Goal: Transaction & Acquisition: Purchase product/service

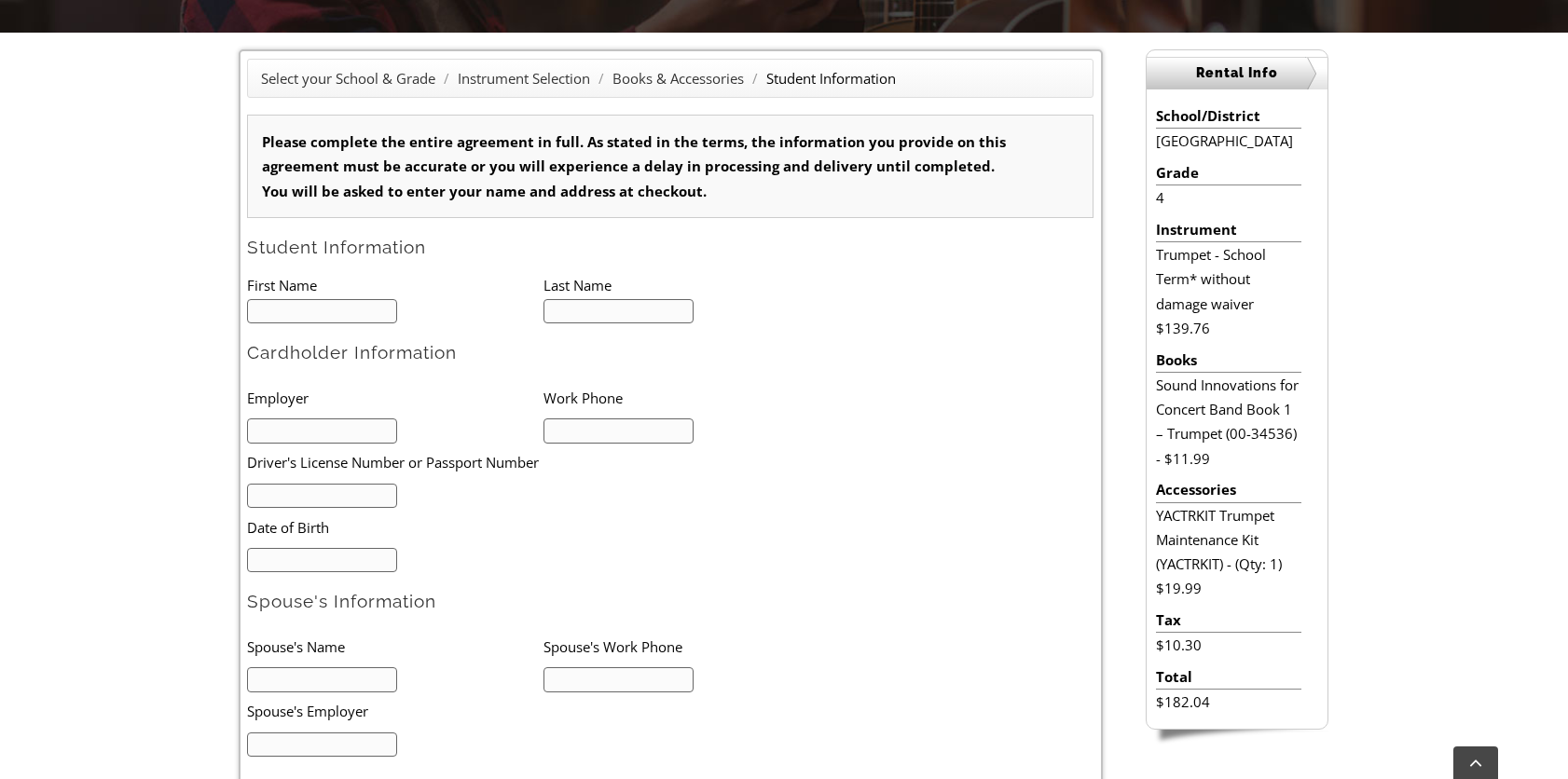
scroll to position [373, 0]
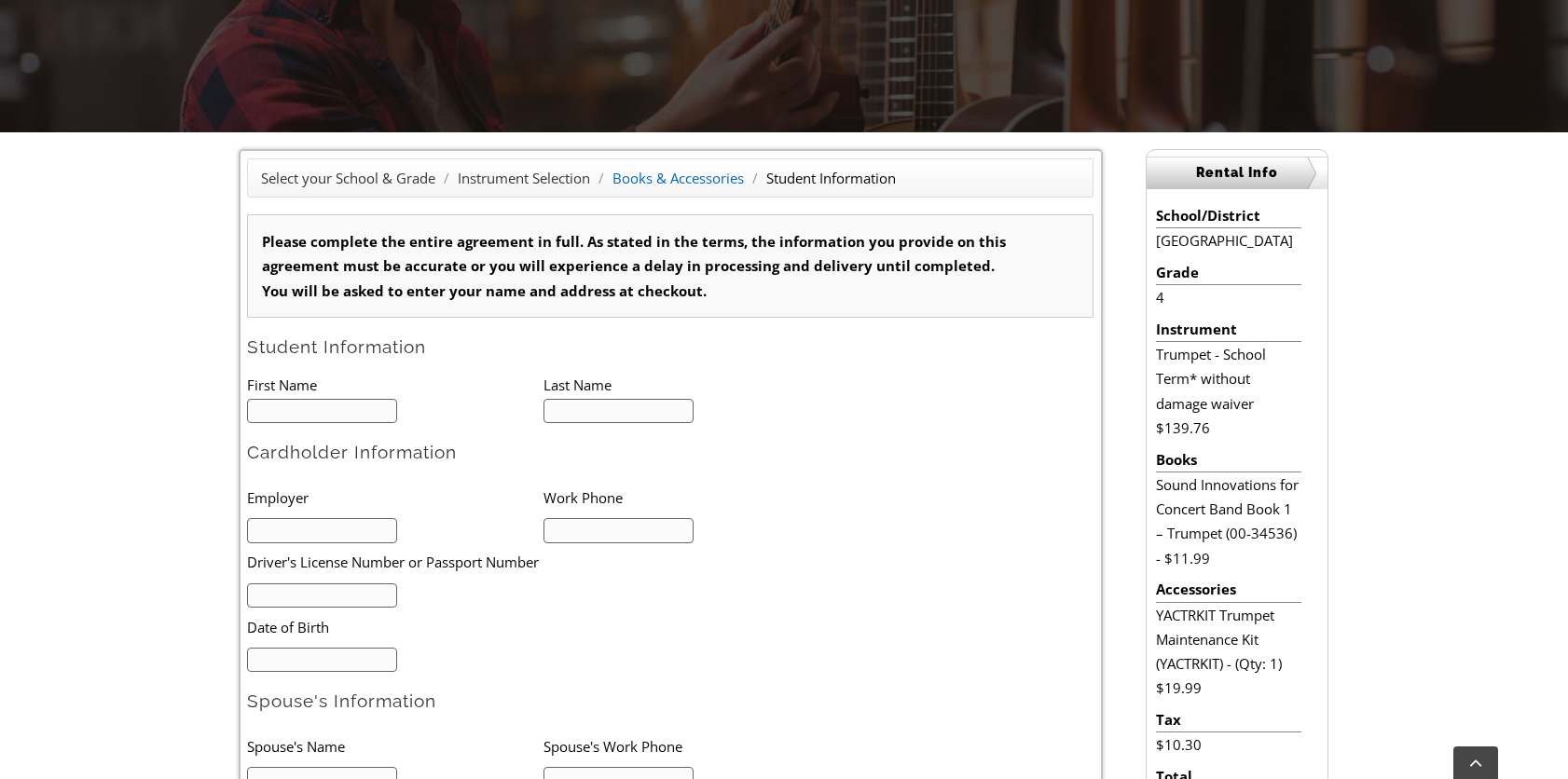
click at [680, 176] on link "Books & Accessories" at bounding box center [678, 178] width 131 height 19
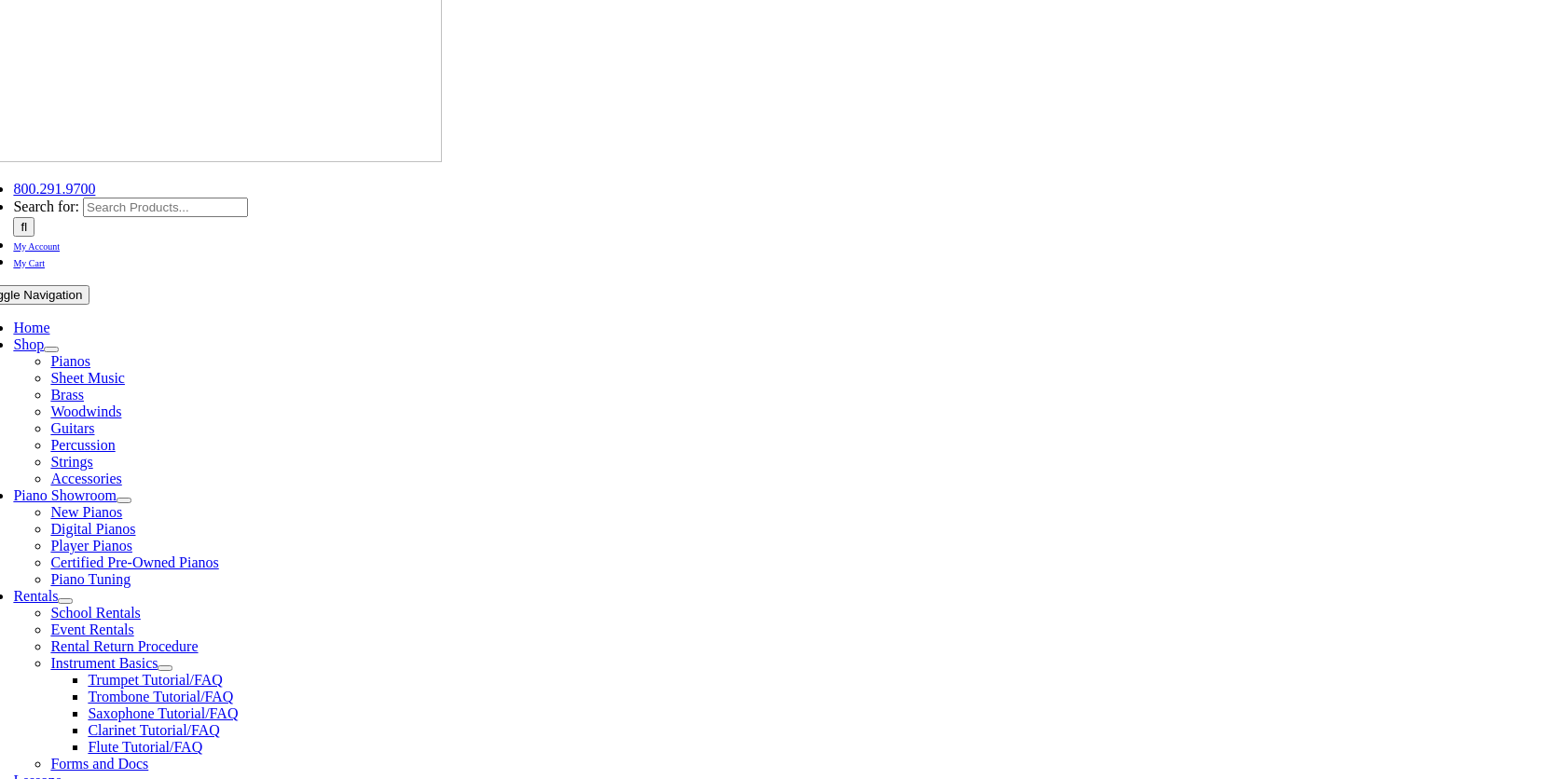
scroll to position [373, 0]
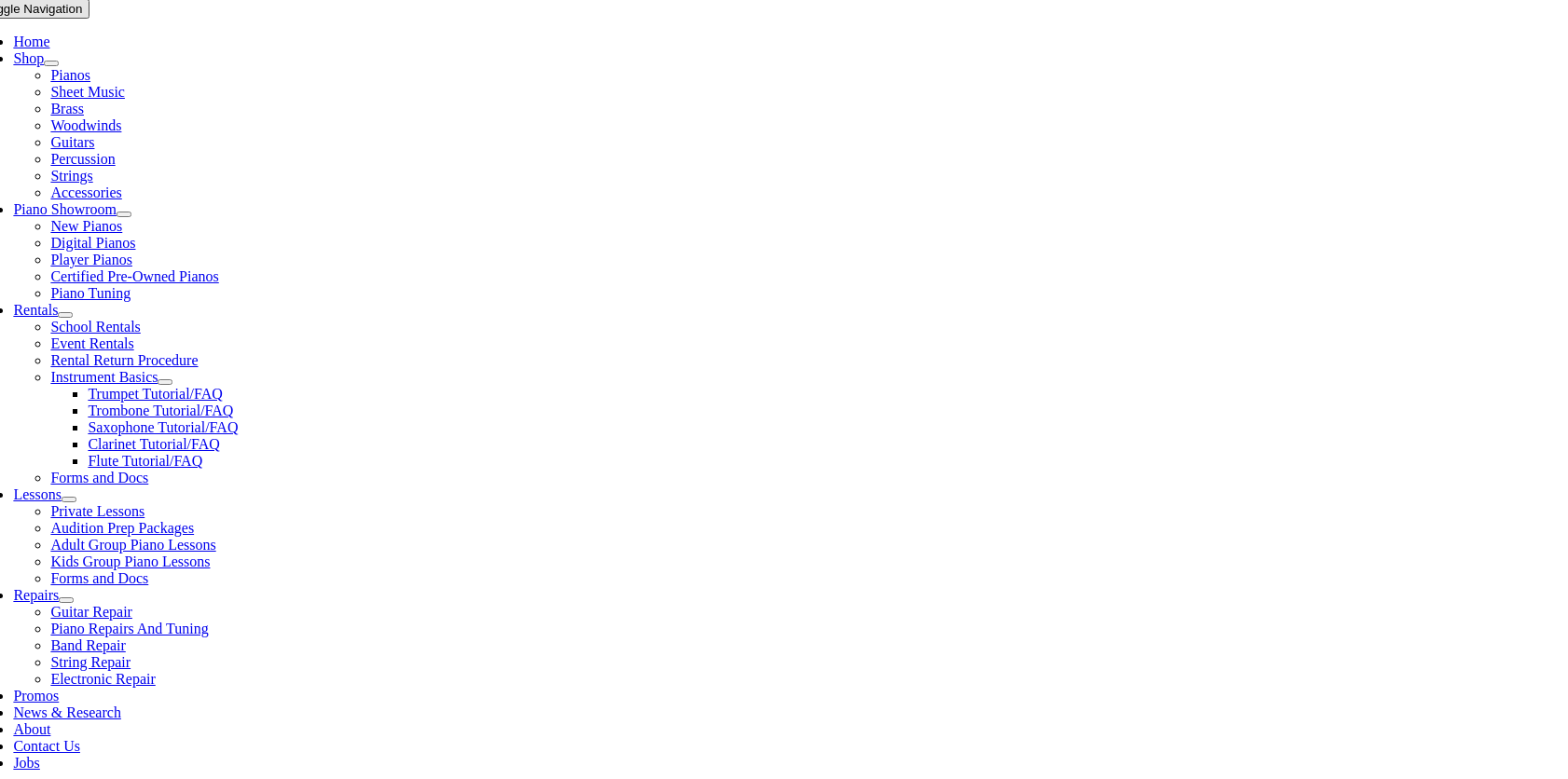
checkbox input"] "true"
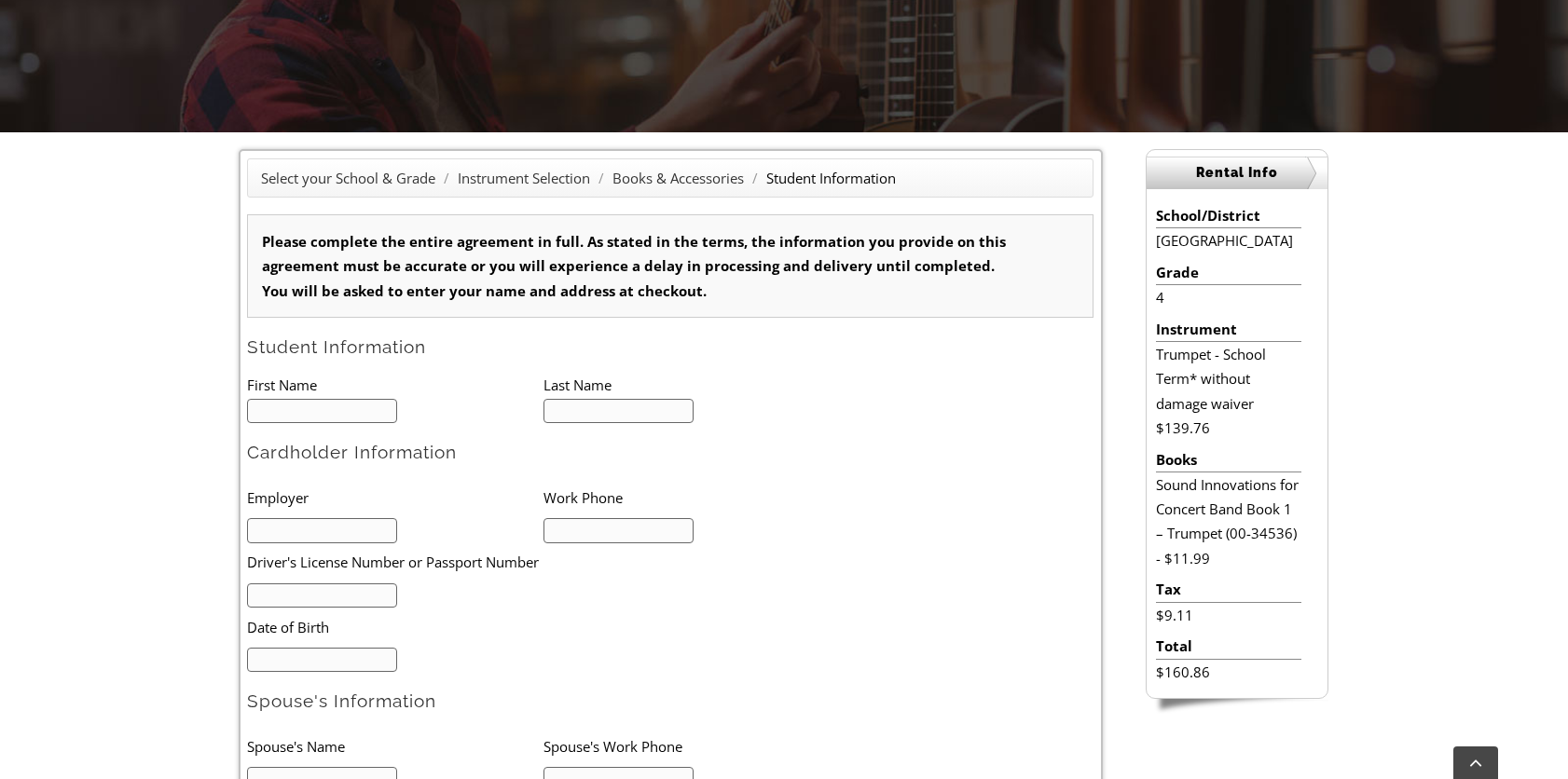
type input "1"
click at [328, 401] on input "text" at bounding box center [322, 411] width 150 height 25
type input "Charles"
type input "[PERSON_NAME]"
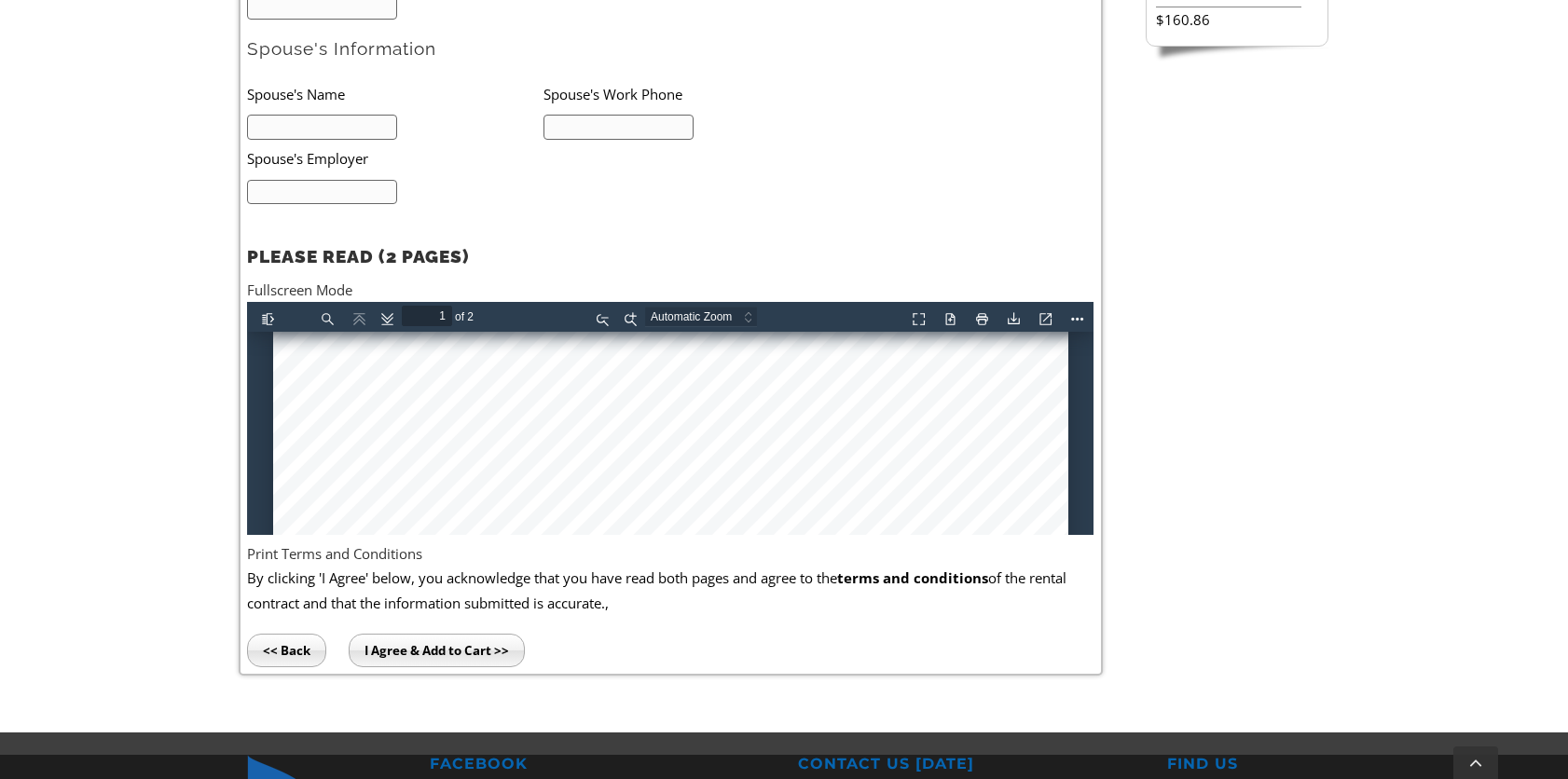
scroll to position [560, 0]
type input "2"
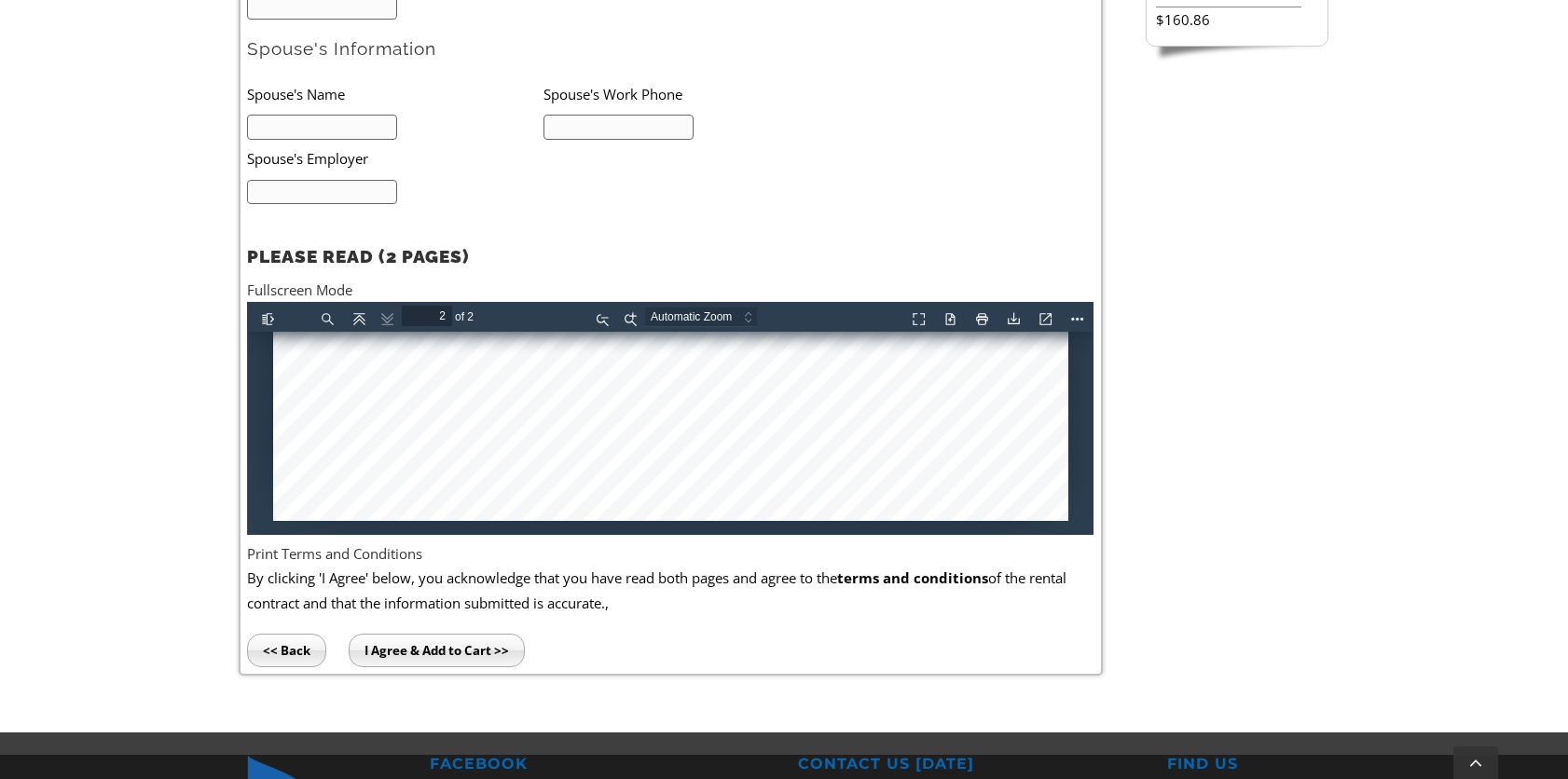
click at [492, 645] on input "I Agree & Add to Cart >>" at bounding box center [436, 651] width 176 height 34
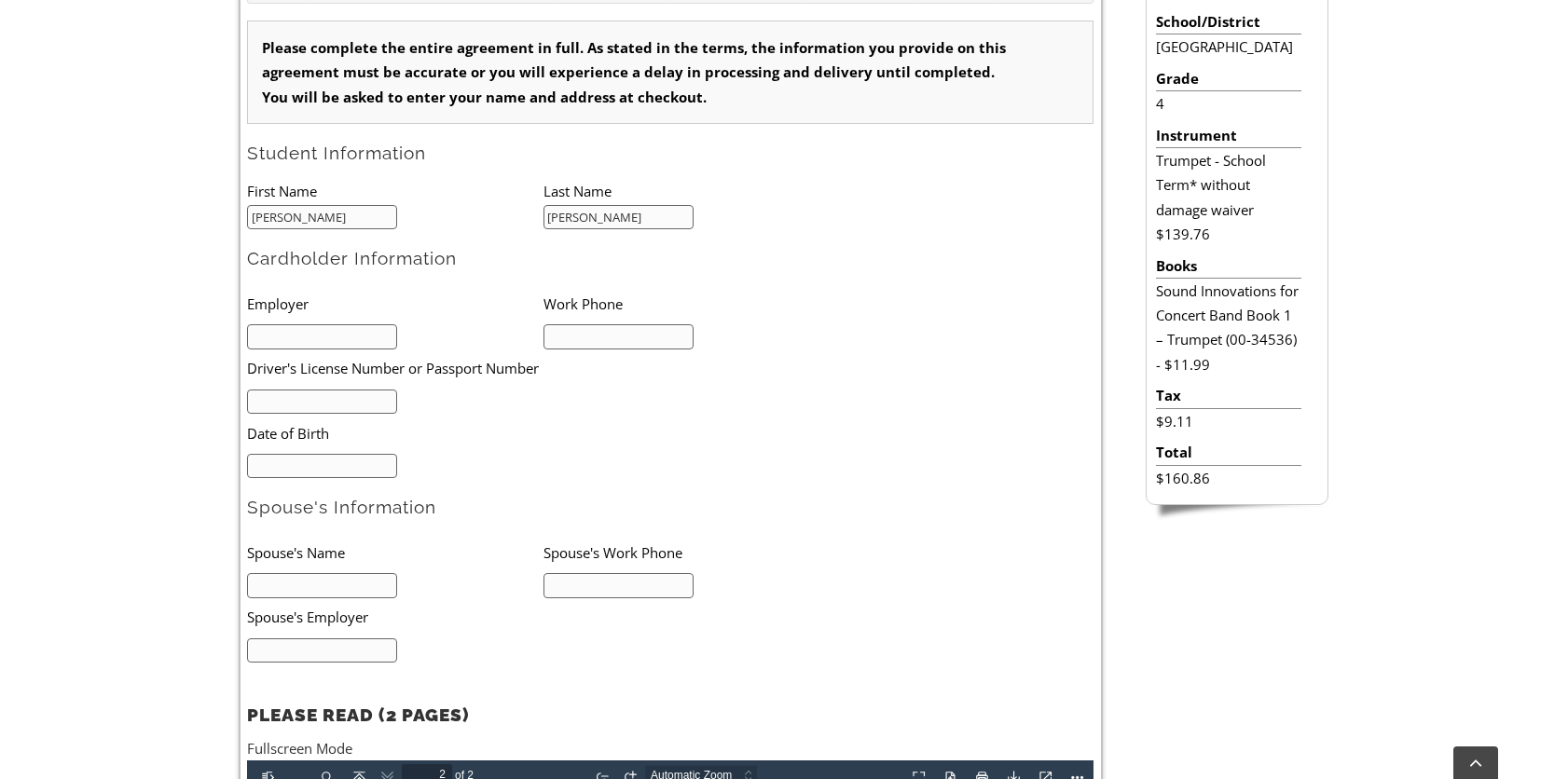
scroll to position [559, 0]
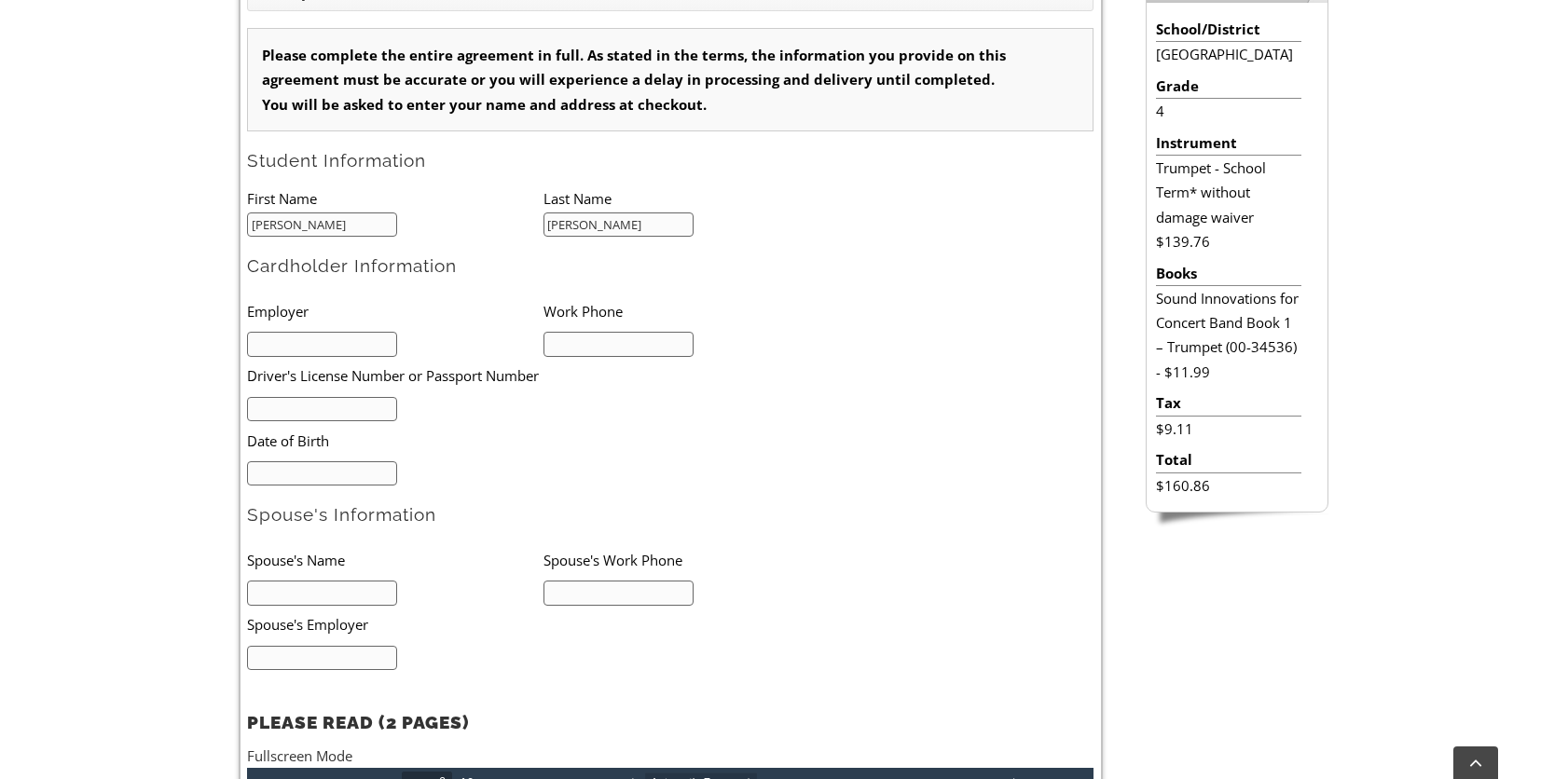
click at [353, 347] on input "text" at bounding box center [322, 344] width 150 height 25
type input "Too Tall Toby"
click at [638, 342] on input "text" at bounding box center [618, 344] width 150 height 25
type input "2676646839"
click at [348, 420] on ul "Employer Work Phone Too Tall Toby 2676646839 Driver's License Number or Passpor…" at bounding box center [544, 389] width 592 height 194
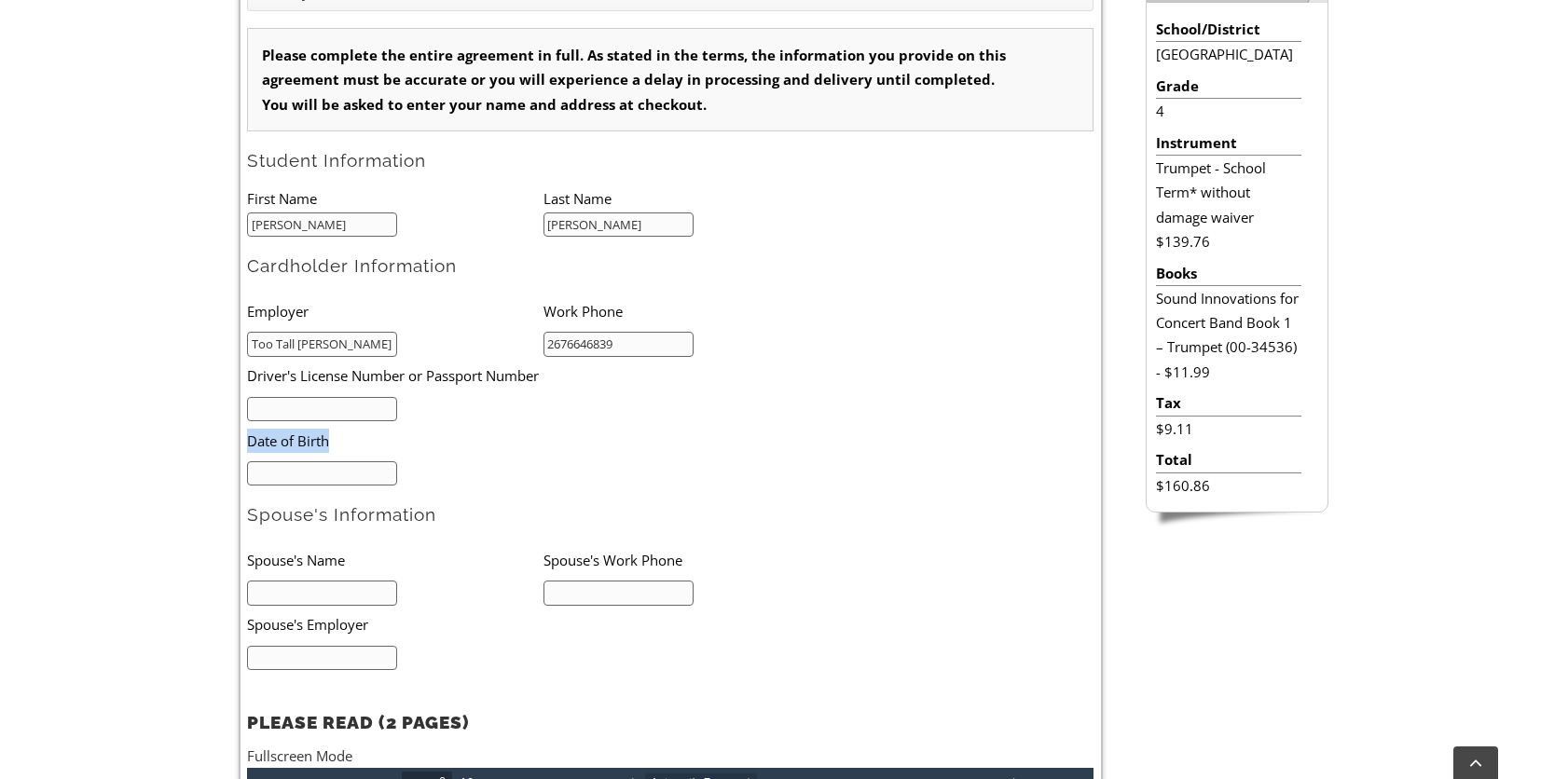
click at [342, 414] on input "text" at bounding box center [322, 409] width 150 height 25
type input "29250312"
click at [310, 476] on input "mm/dd/yyyy" at bounding box center [322, 473] width 150 height 25
type input "07/10/1982"
click at [329, 593] on input "text" at bounding box center [322, 593] width 150 height 25
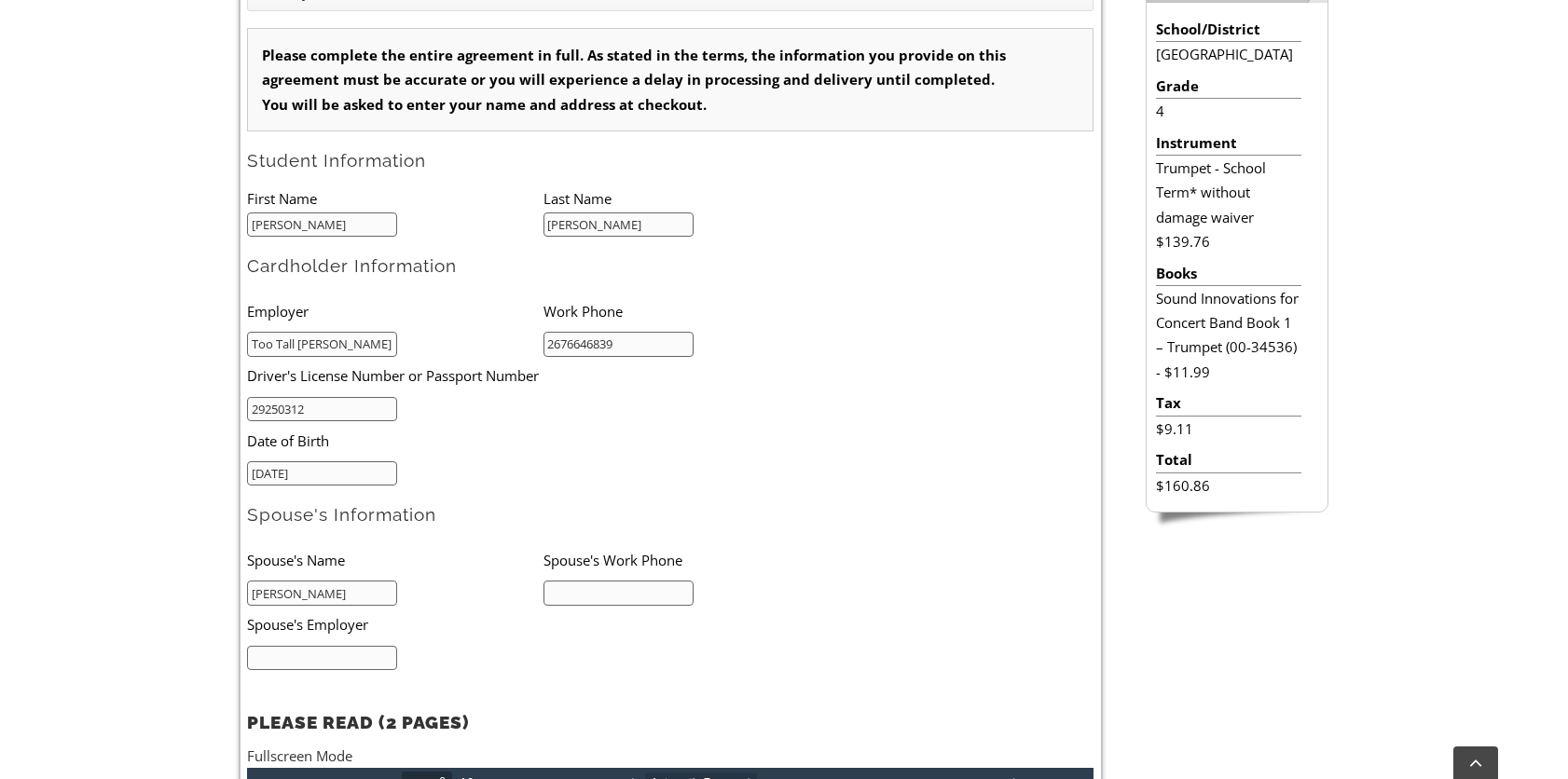
type input "Toby Schnaars"
click at [627, 593] on input "text" at bounding box center [618, 593] width 150 height 25
type input "2676646939"
click at [375, 657] on input "text" at bounding box center [322, 658] width 150 height 25
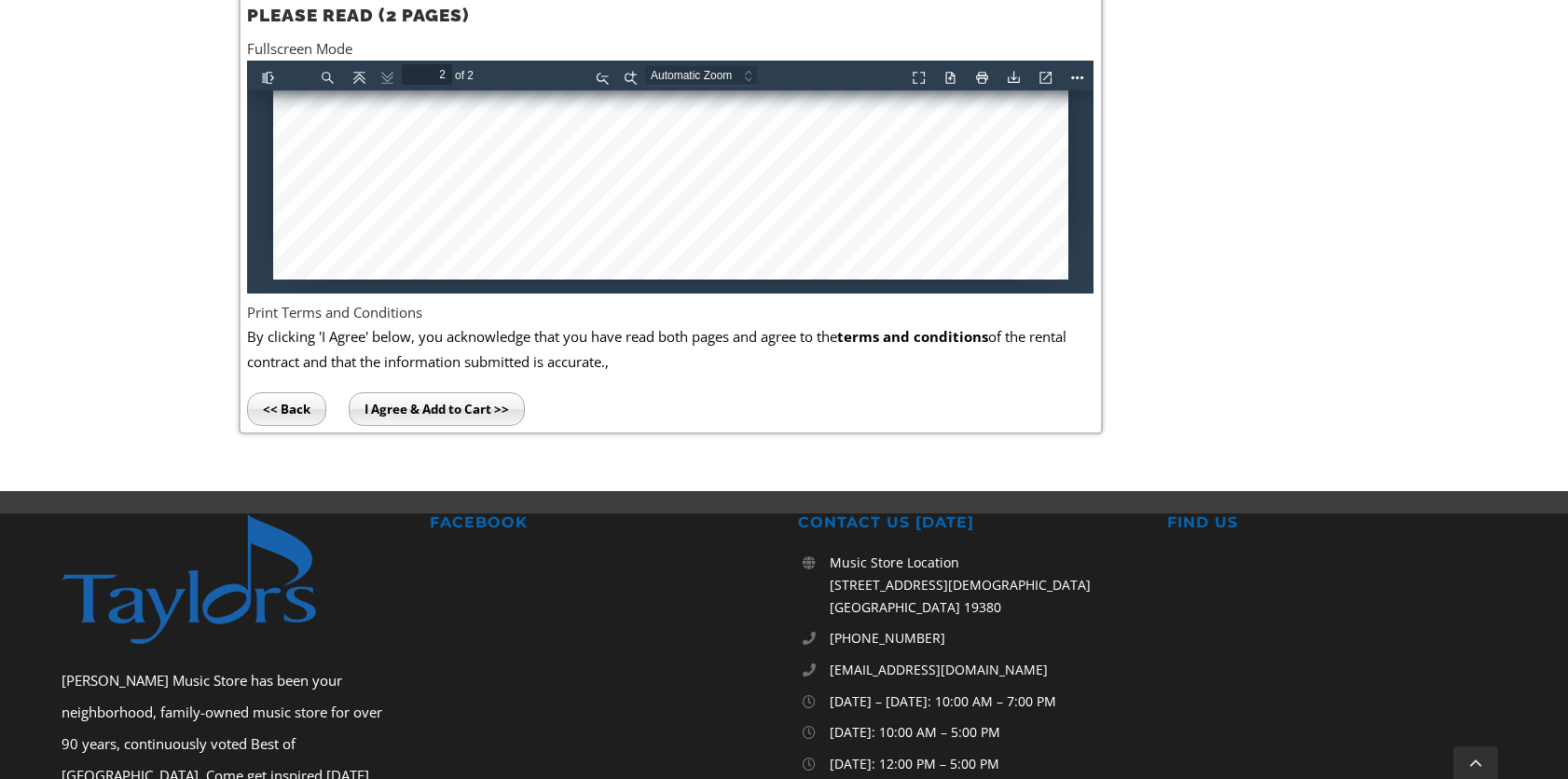
scroll to position [1398, 0]
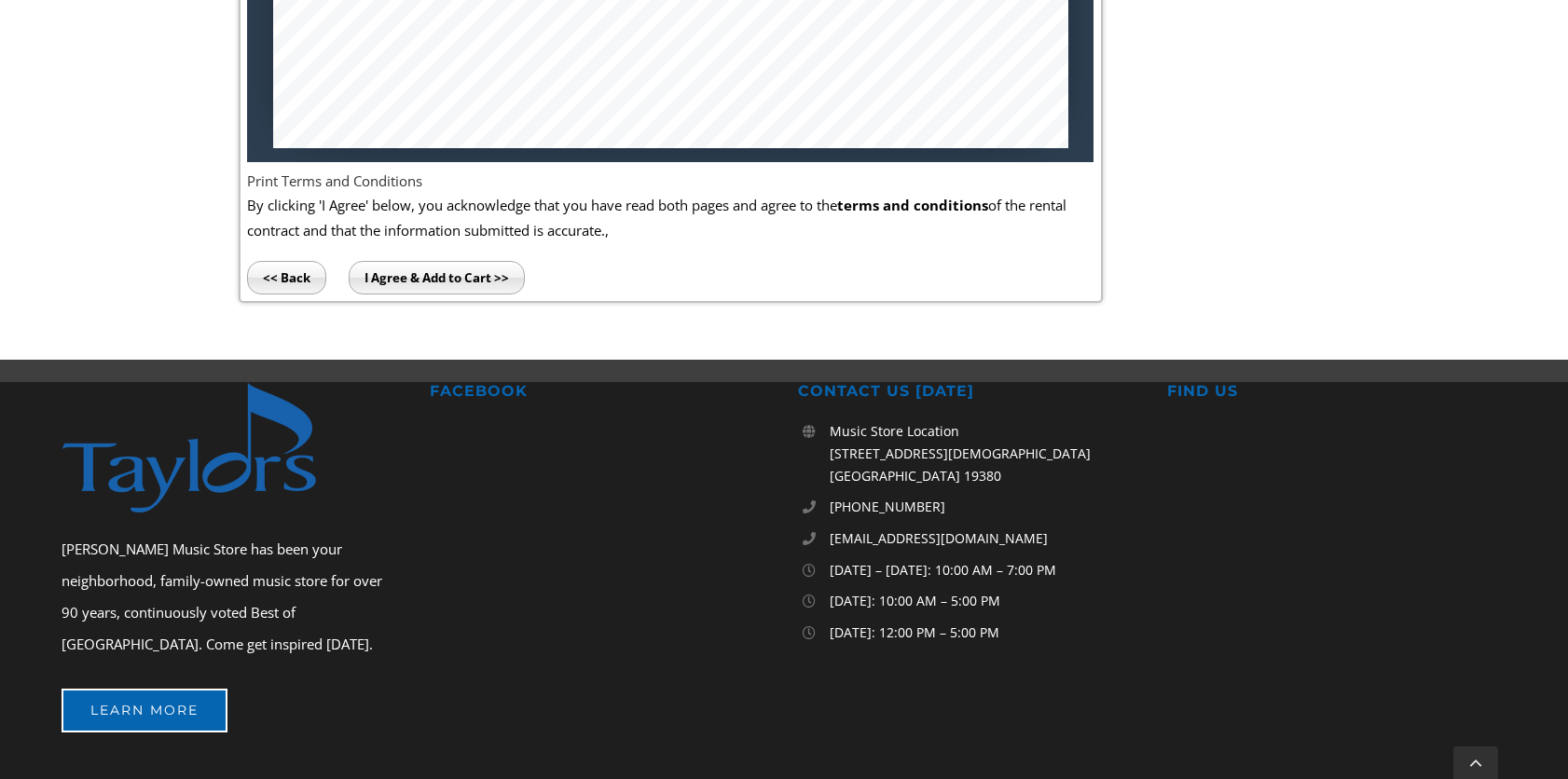
type input "Too Tall Toby"
click at [460, 276] on input "I Agree & Add to Cart >>" at bounding box center [436, 278] width 176 height 34
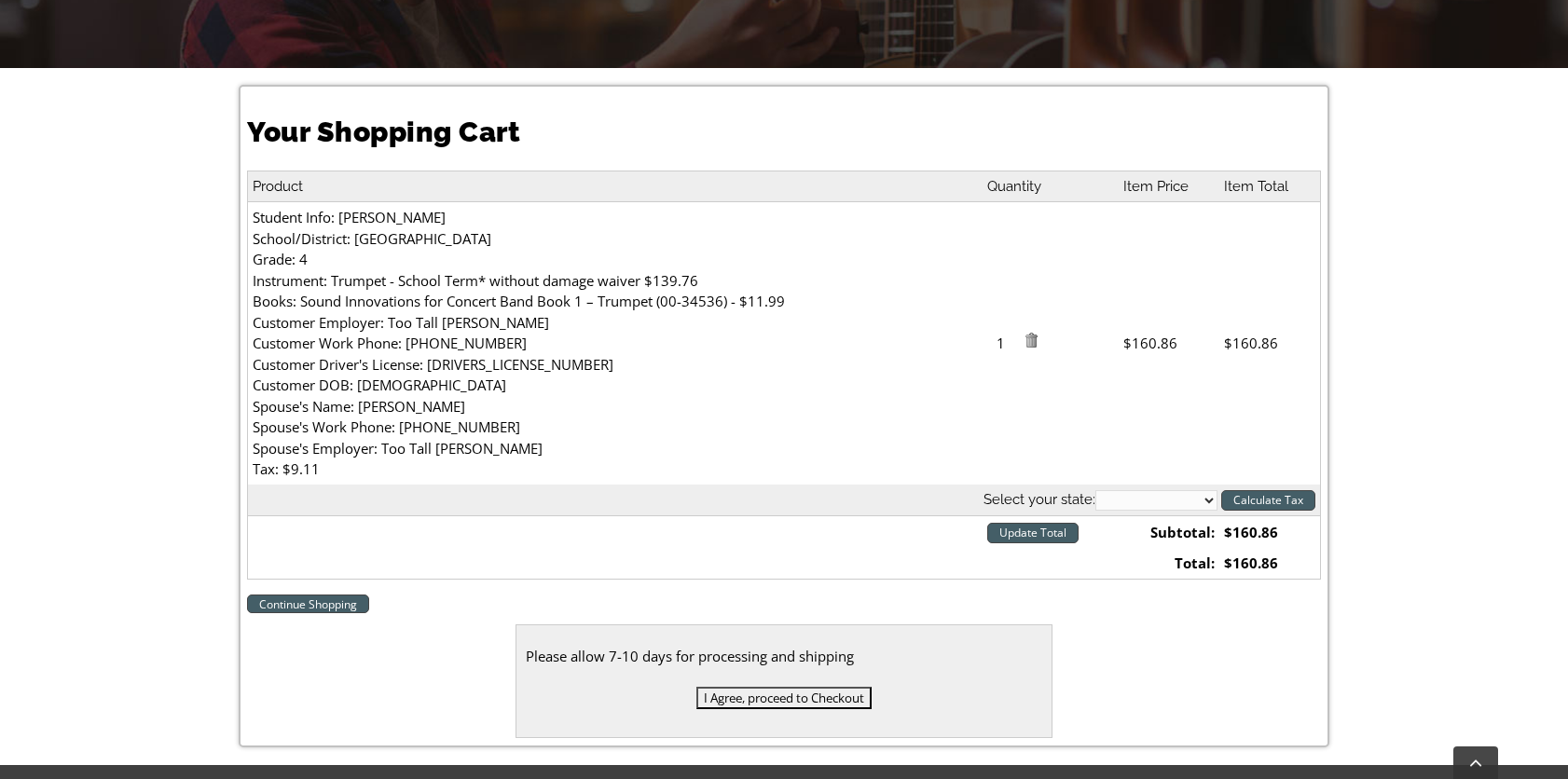
scroll to position [466, 0]
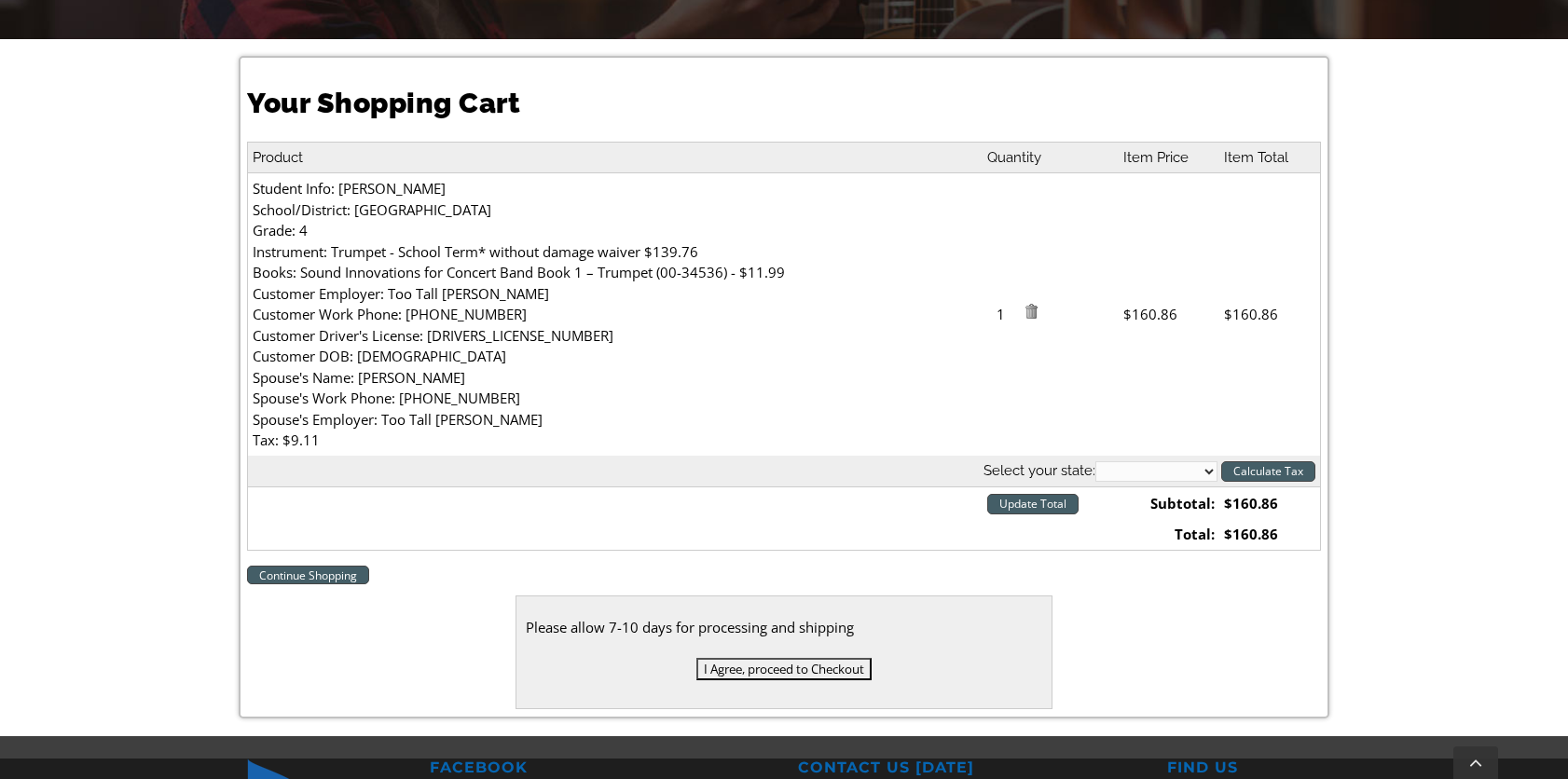
click at [1165, 468] on select "Alabama Alaska Arizona Arkansas California Colorado Connecticut Delaware D. C. …" at bounding box center [1156, 471] width 122 height 21
select select "PA"
click at [1095, 461] on select "Alabama Alaska Arizona Arkansas California Colorado Connecticut Delaware D. C. …" at bounding box center [1156, 471] width 122 height 21
click at [1367, 443] on div "Your Shopping Cart Product Quantity Item Price Item Total Student Info: Charles…" at bounding box center [784, 387] width 1568 height 696
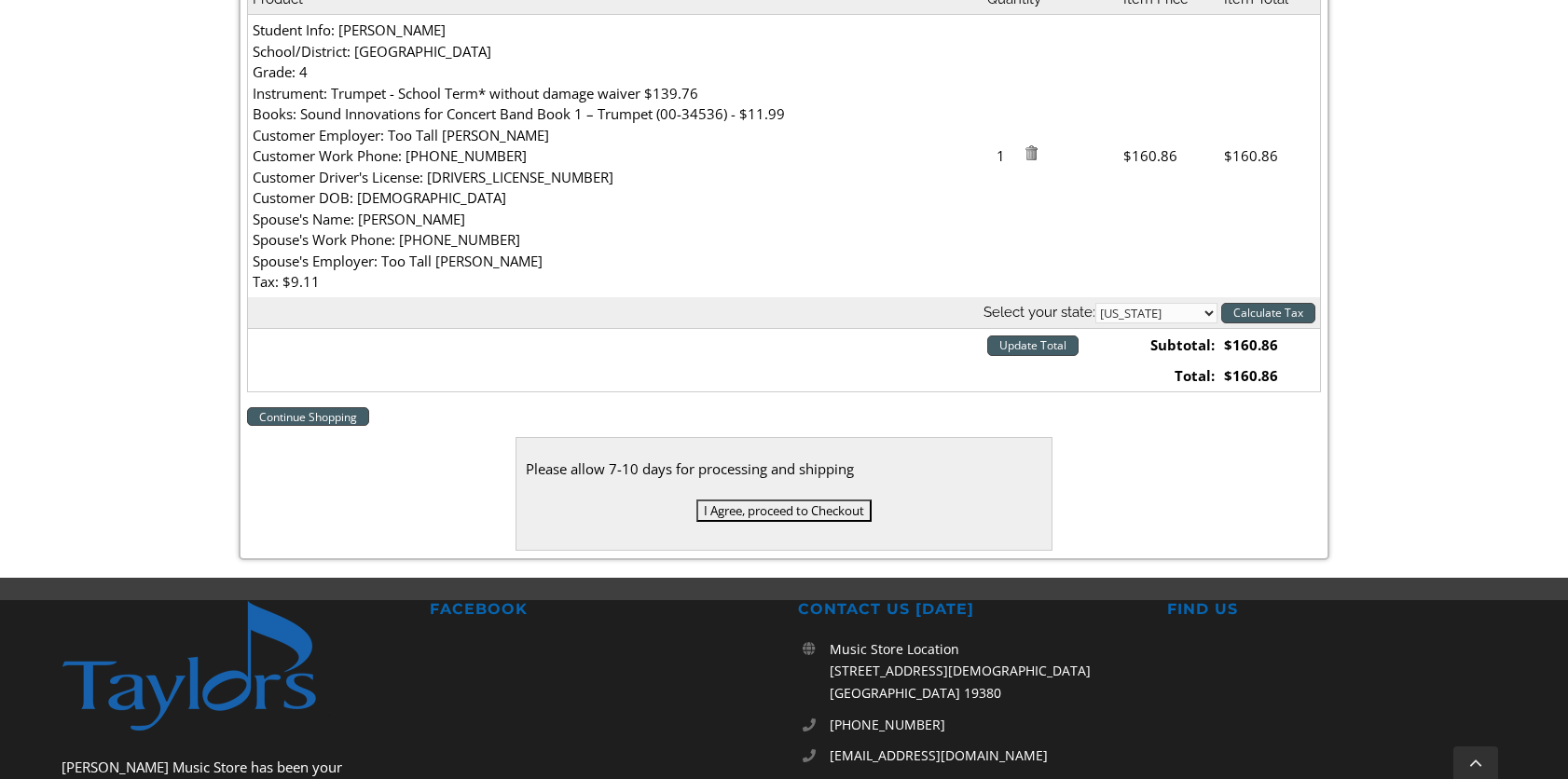
scroll to position [653, 0]
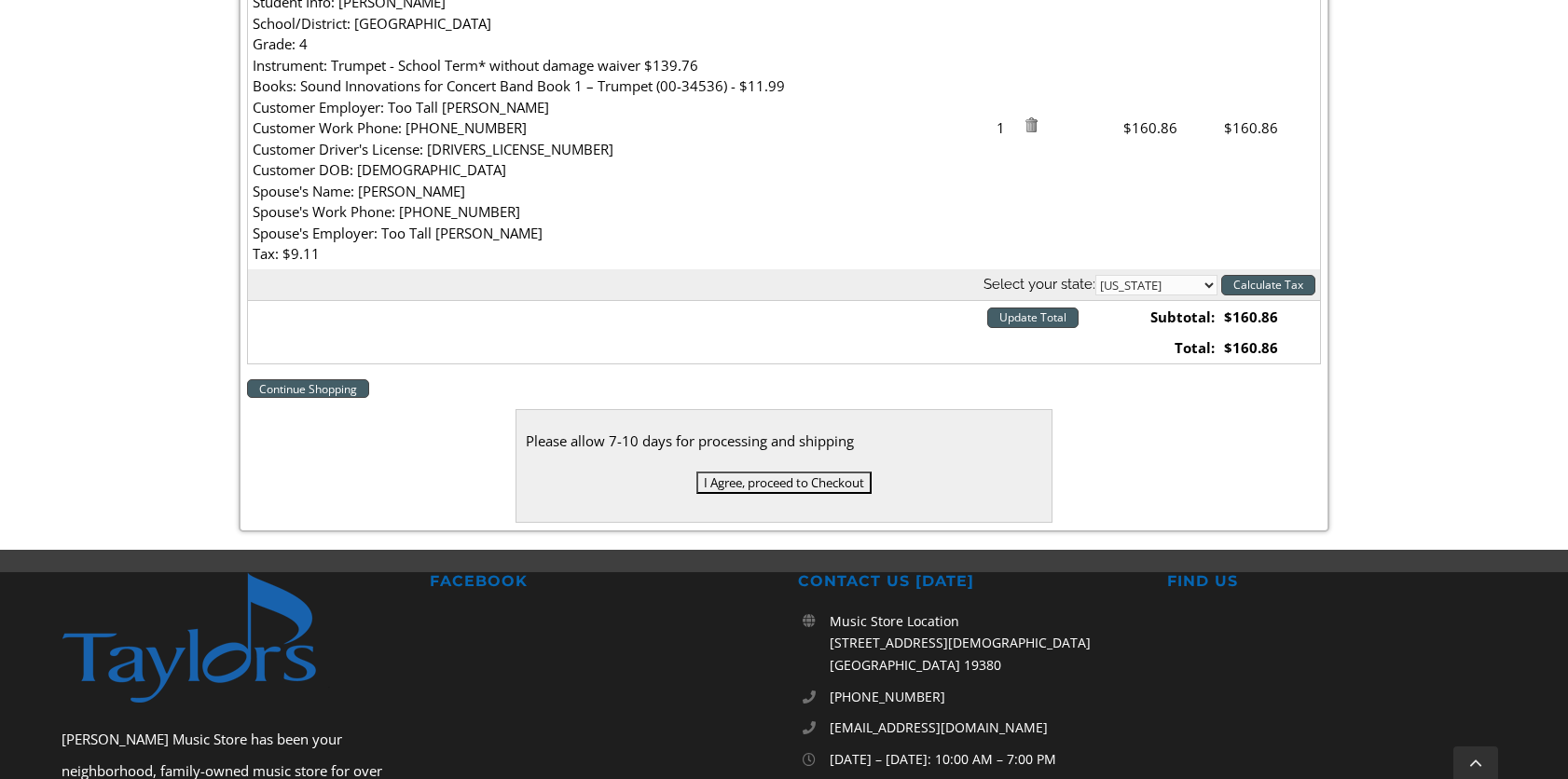
click at [803, 484] on input "I Agree, proceed to Checkout" at bounding box center [784, 483] width 175 height 23
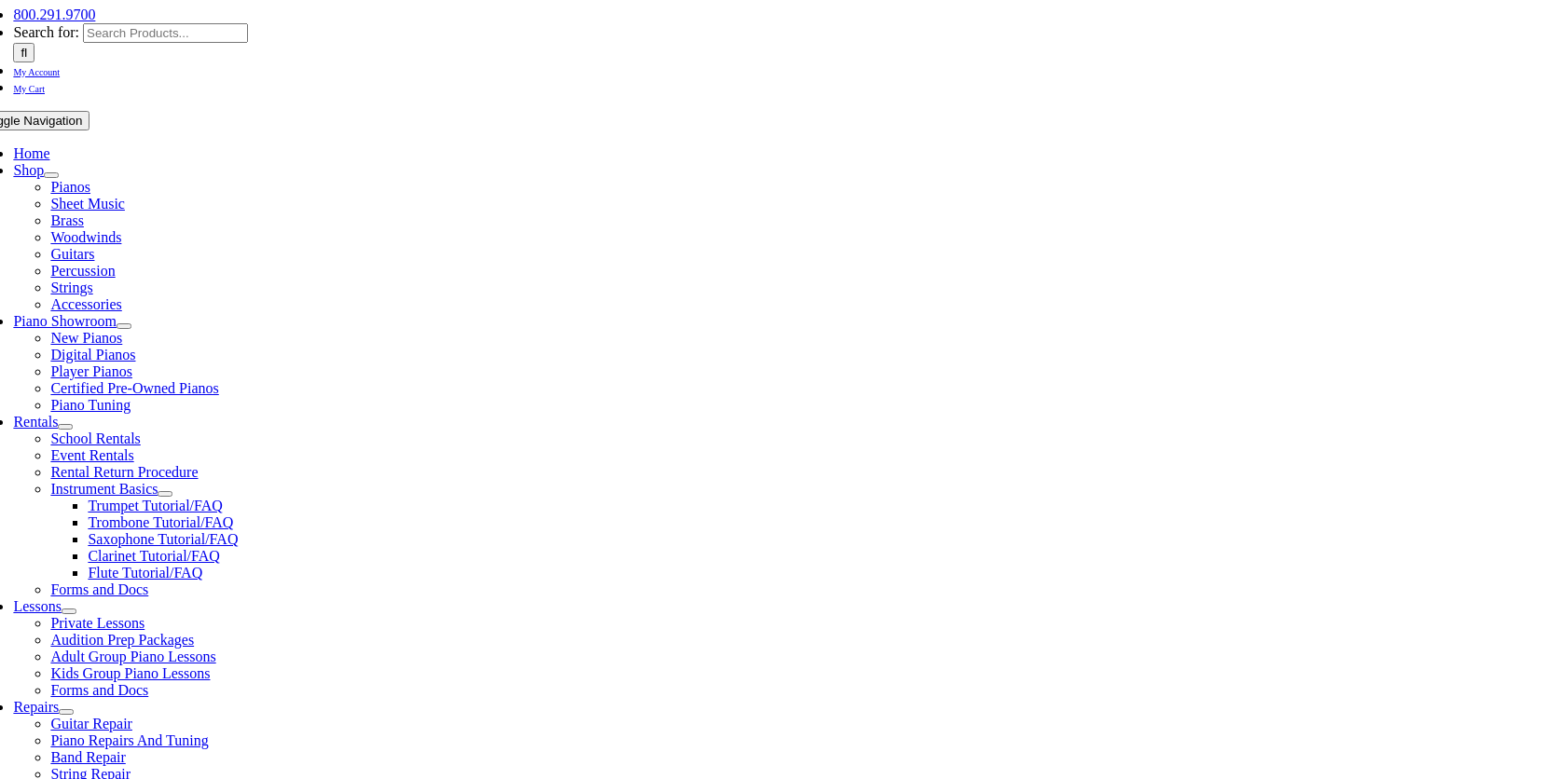
scroll to position [279, 0]
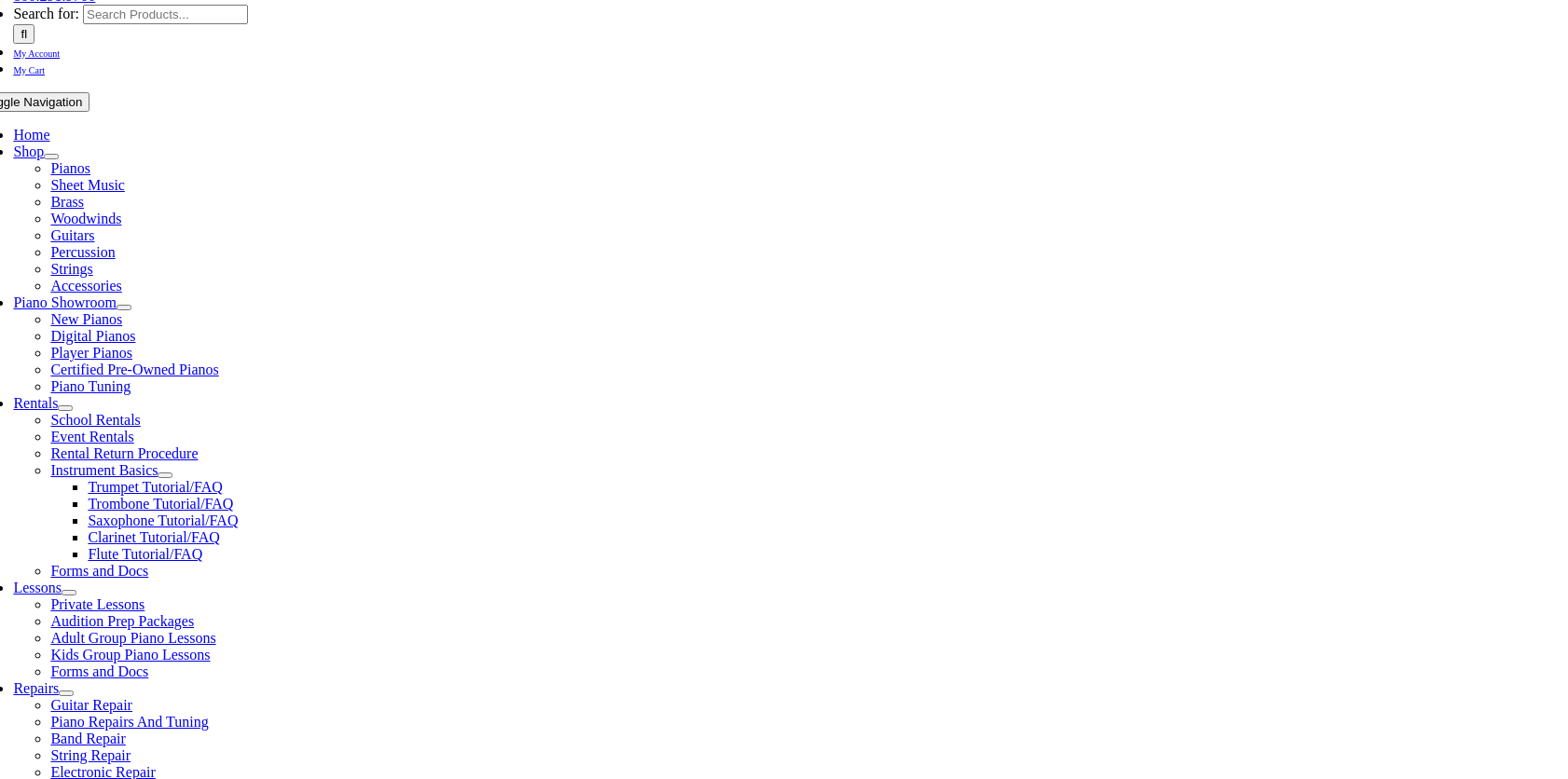
type input "vickichong"
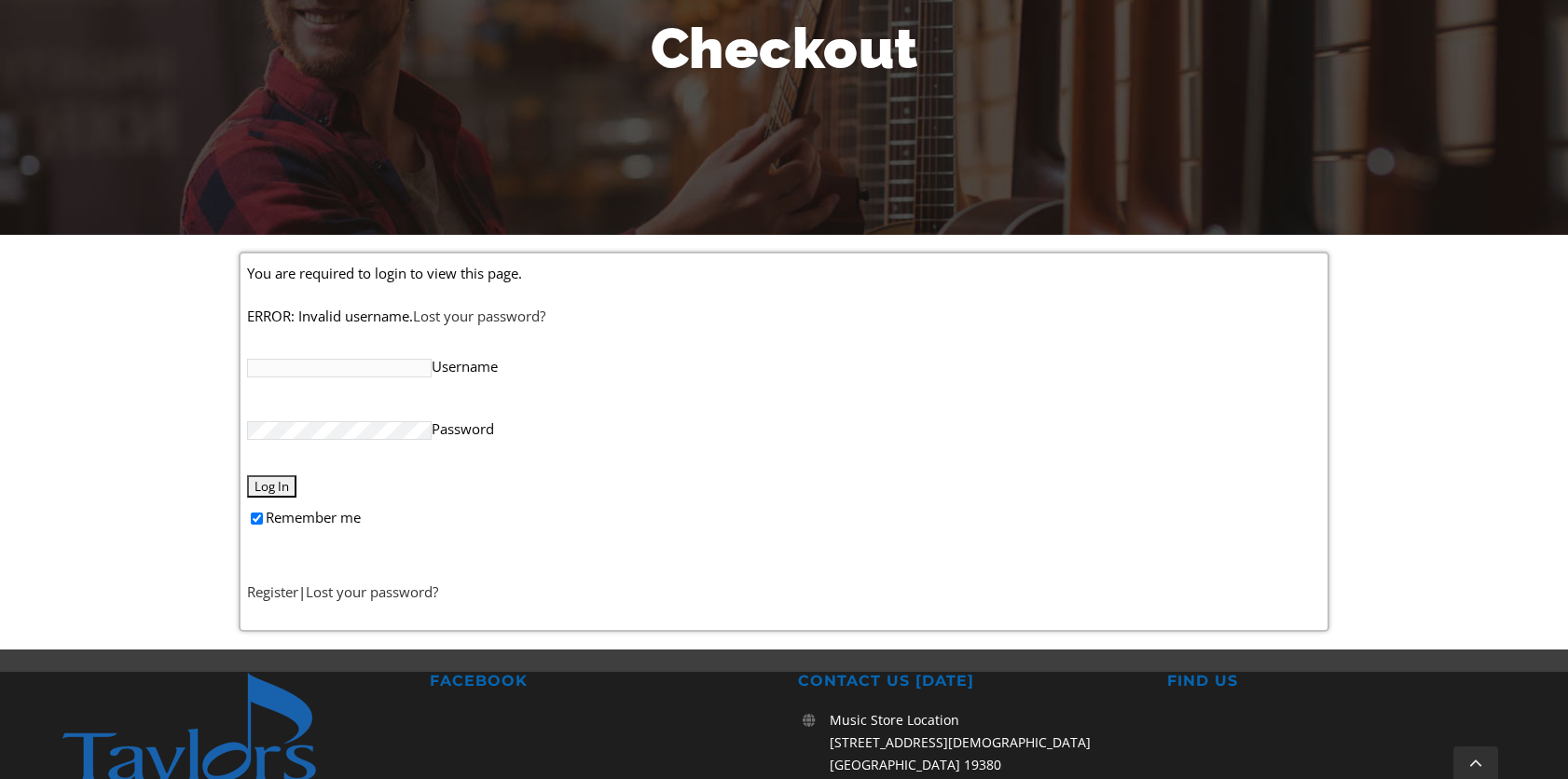
scroll to position [279, 0]
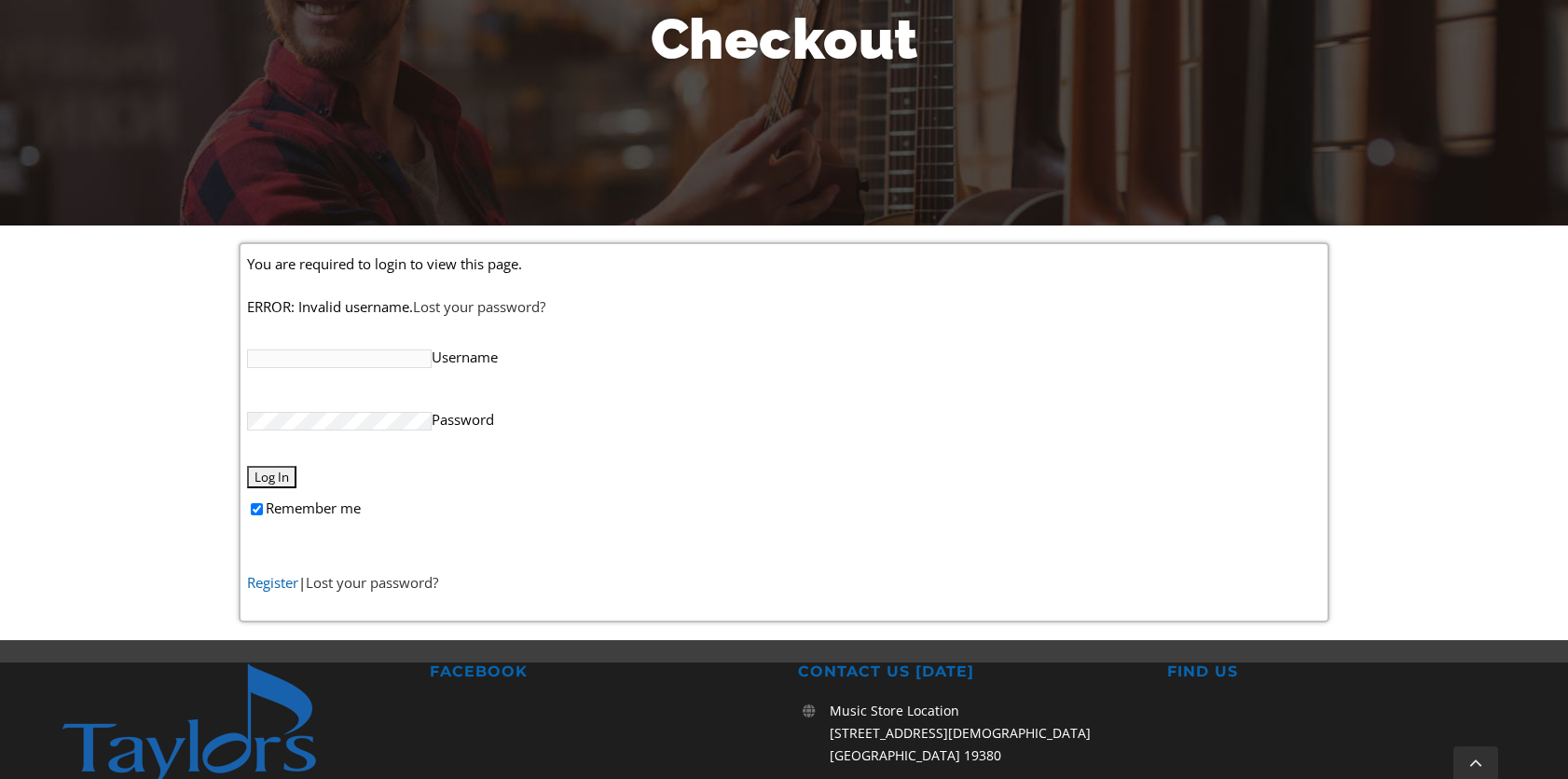
click at [265, 585] on link "Register" at bounding box center [273, 582] width 52 height 19
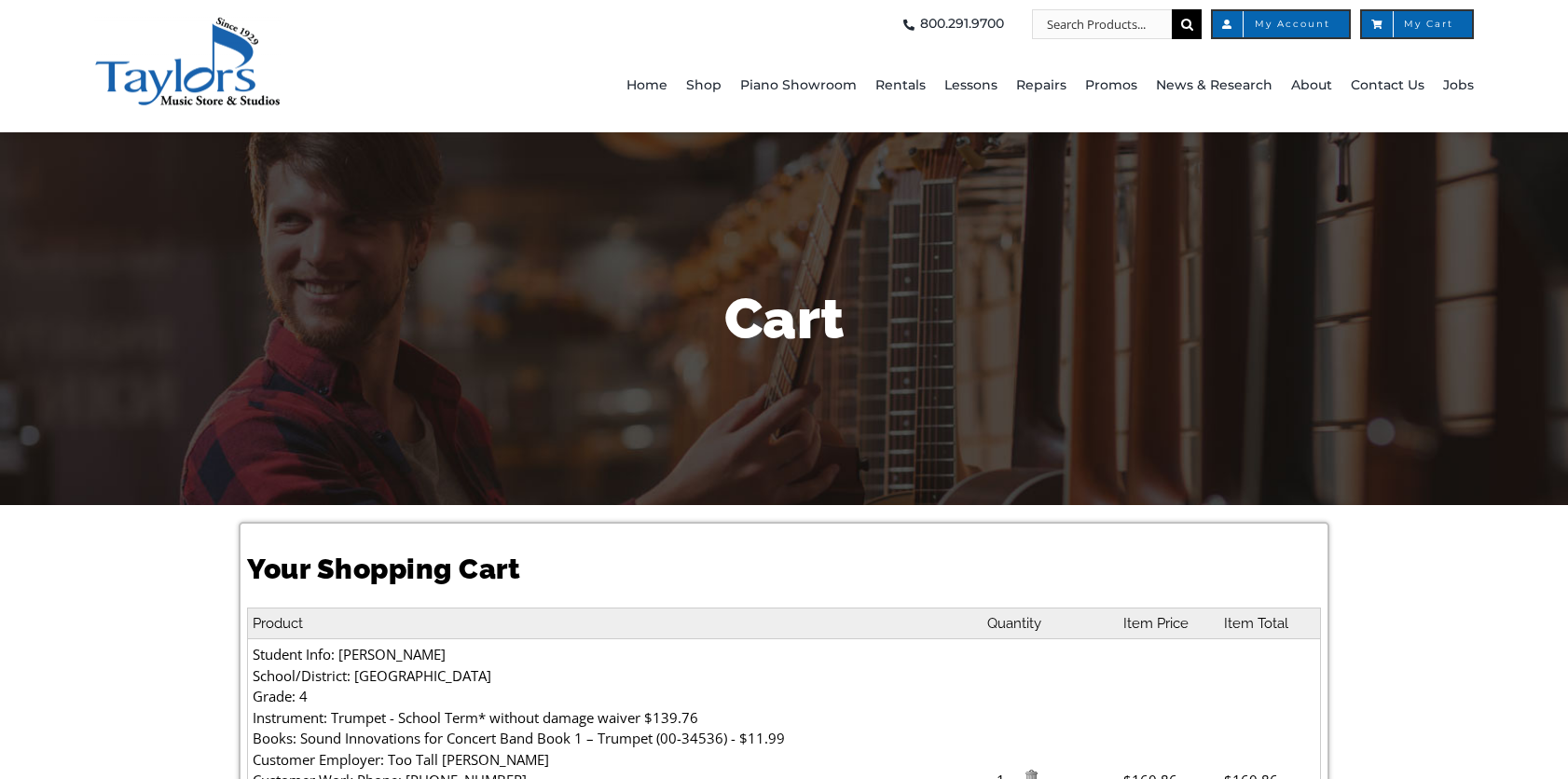
select select "PA"
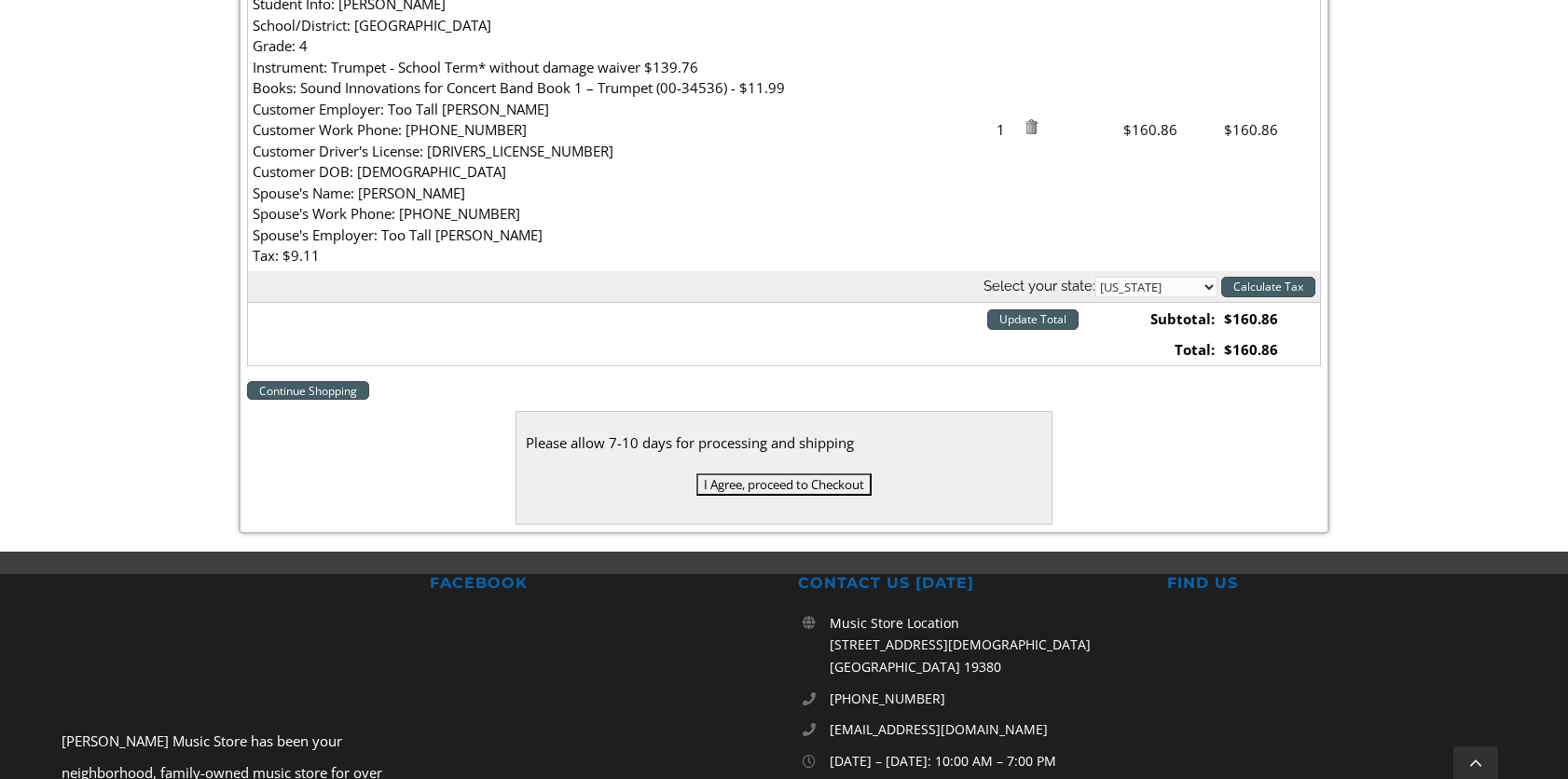
scroll to position [653, 0]
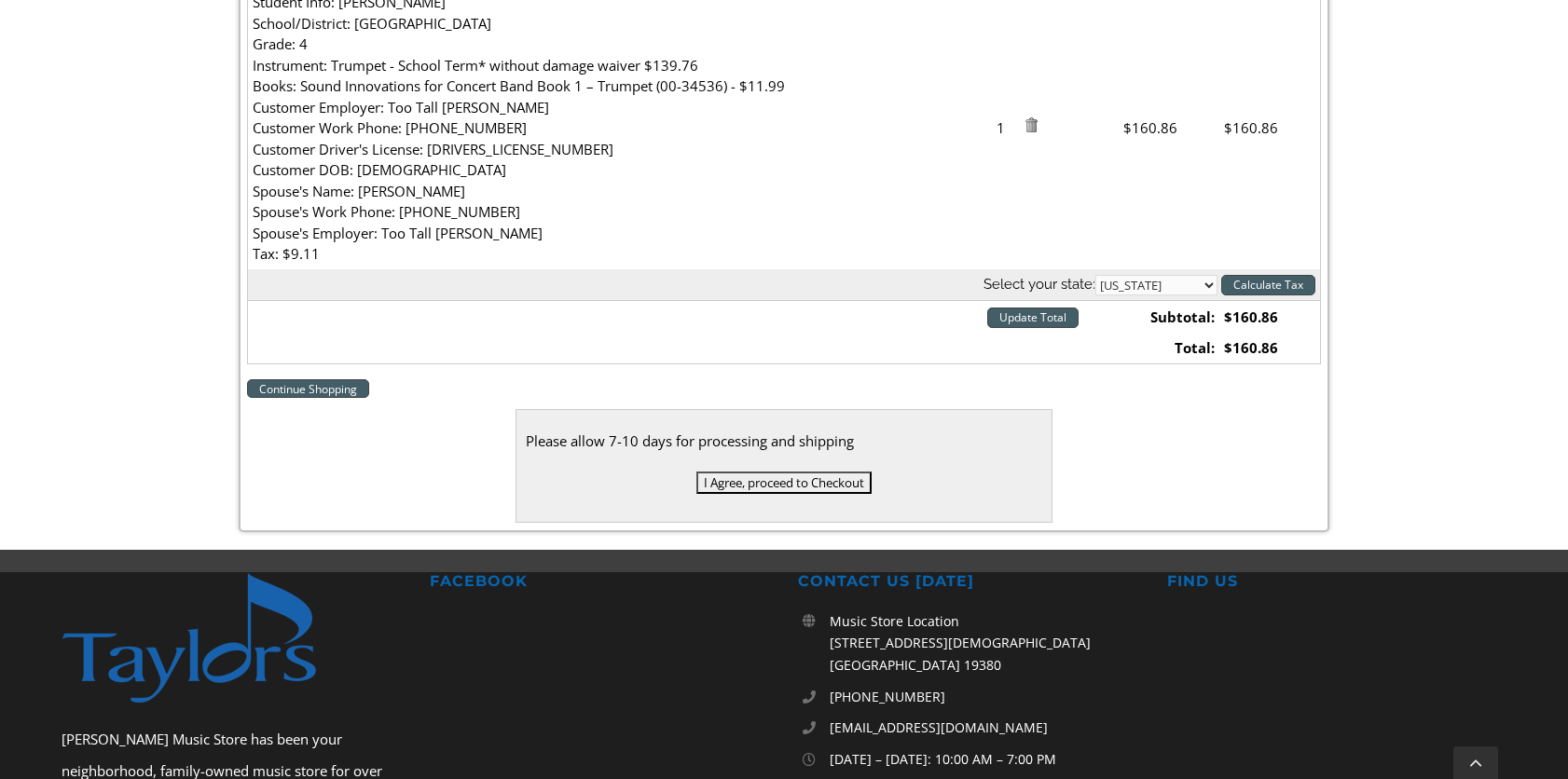
click at [827, 485] on input "I Agree, proceed to Checkout" at bounding box center [784, 483] width 175 height 23
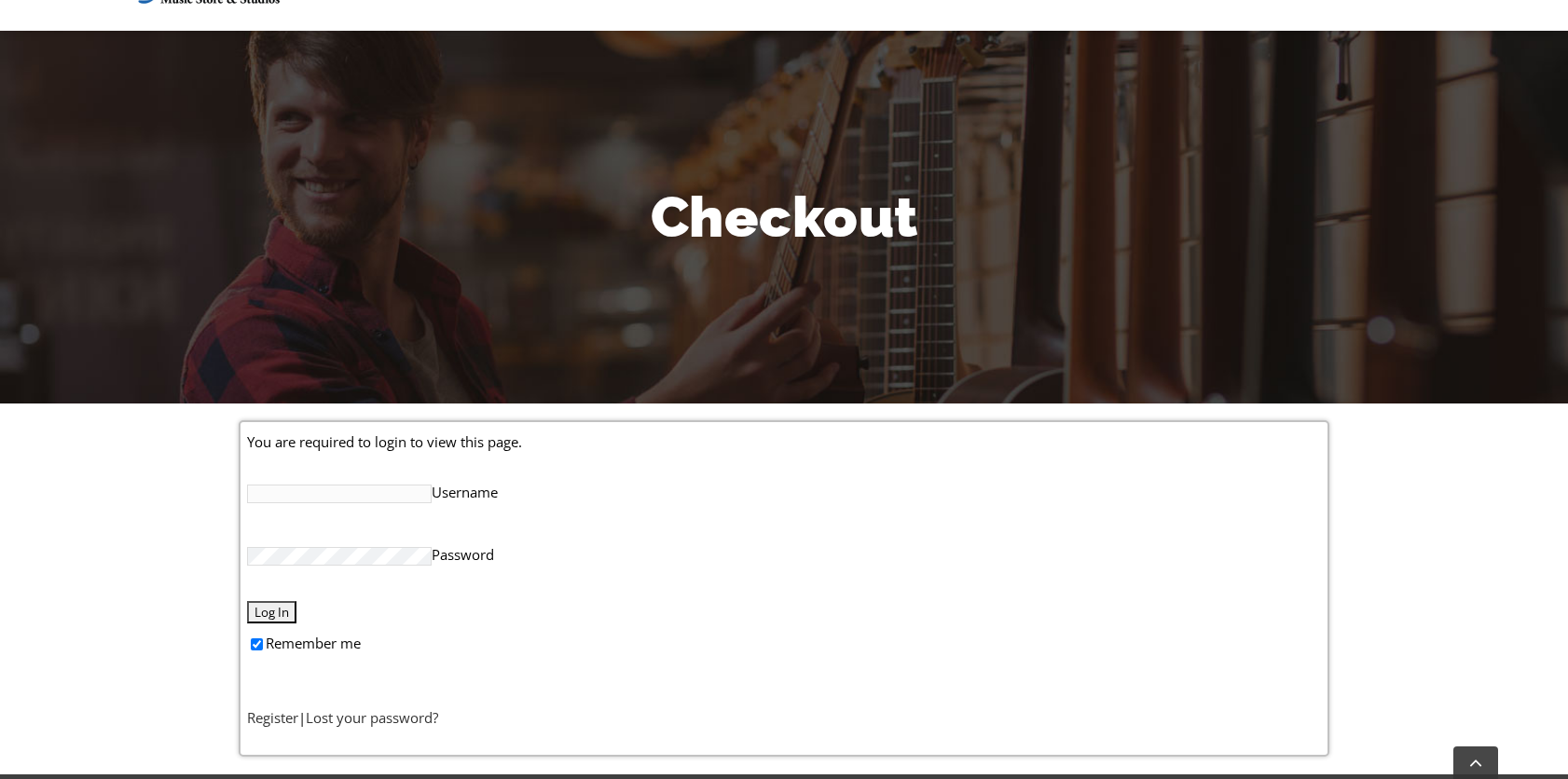
scroll to position [279, 0]
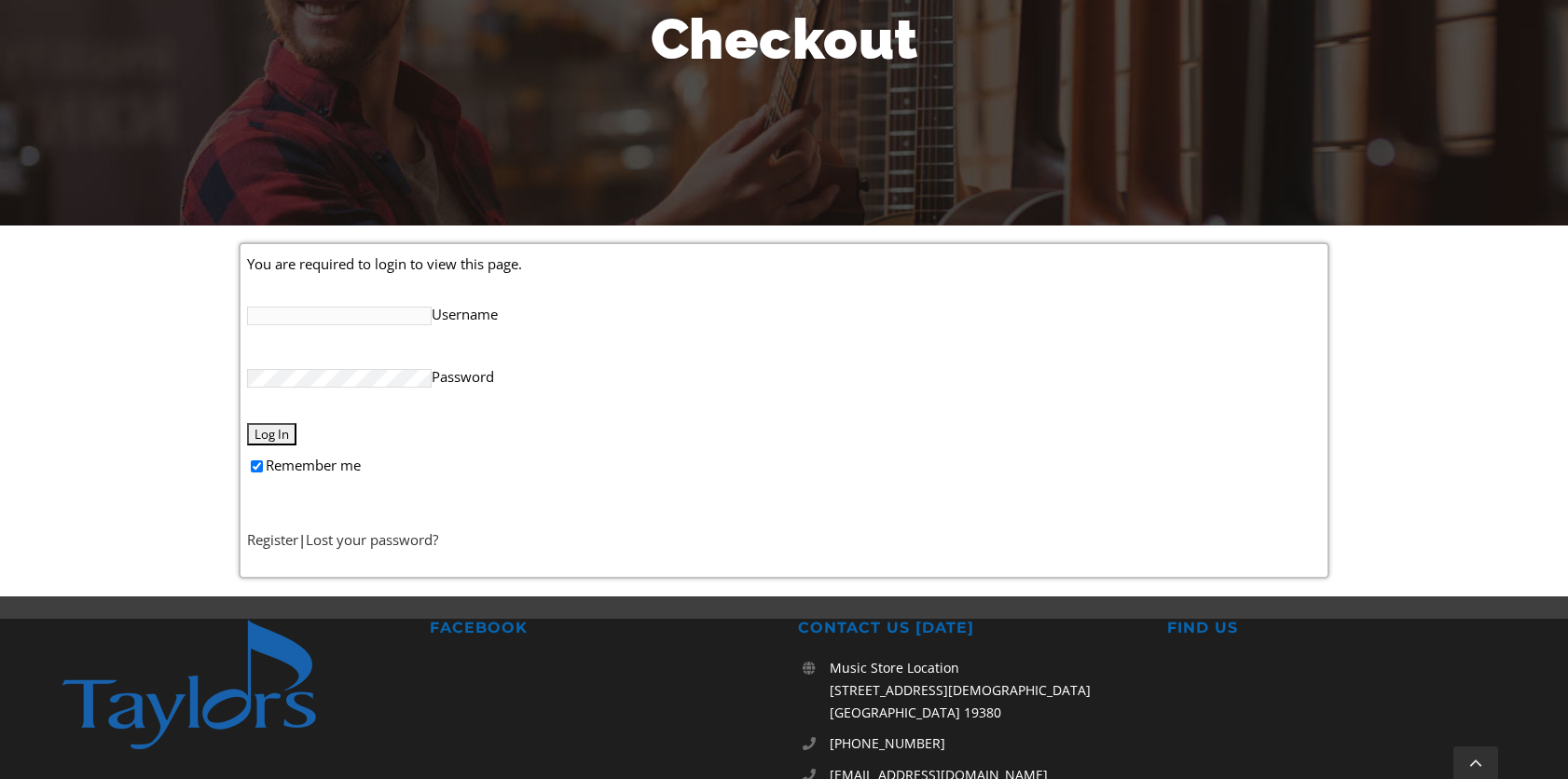
click at [357, 316] on input "Username" at bounding box center [340, 316] width 185 height 19
type input "vickichong"
click at [283, 430] on input "Log In" at bounding box center [272, 434] width 50 height 23
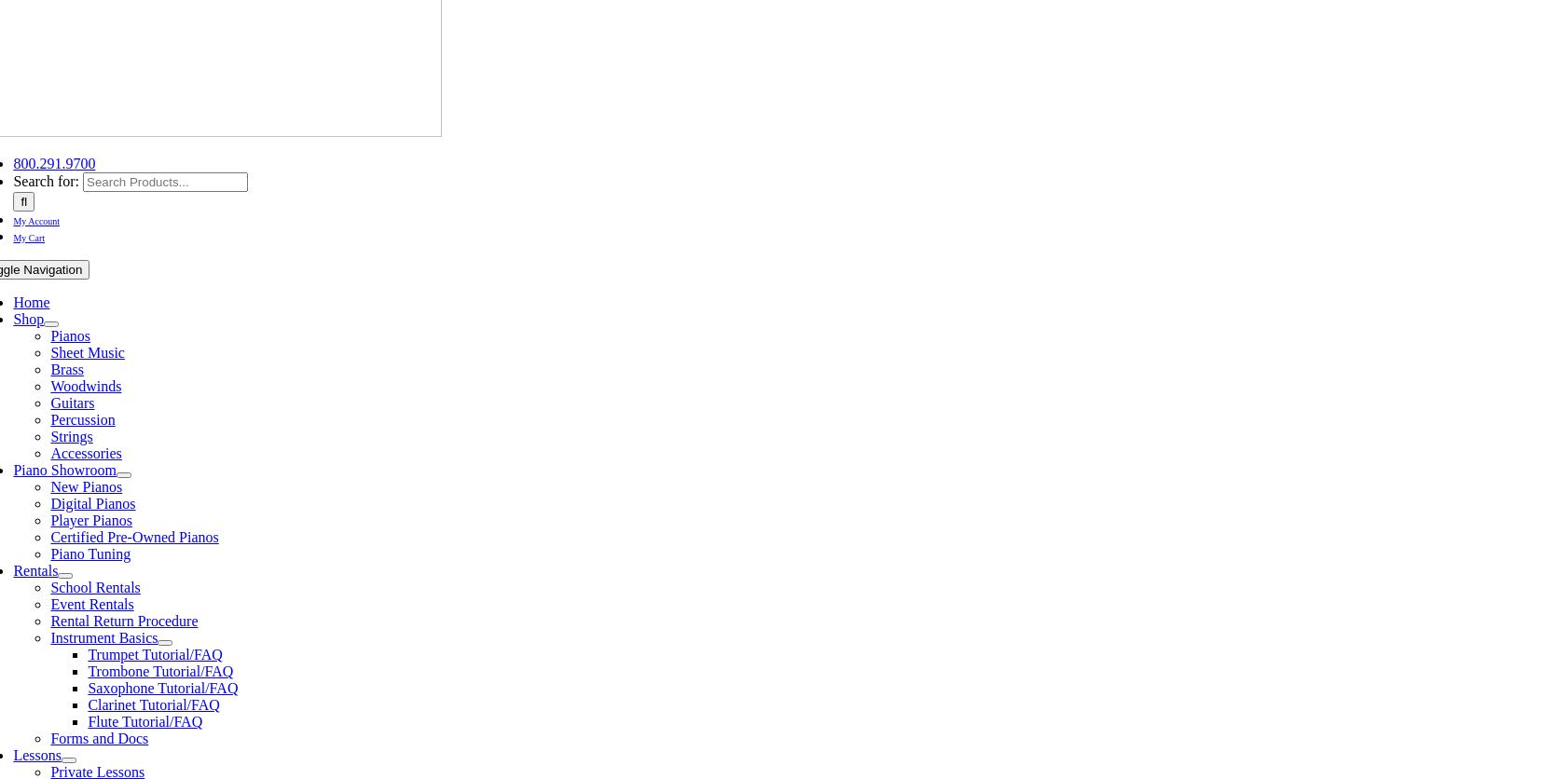
scroll to position [279, 0]
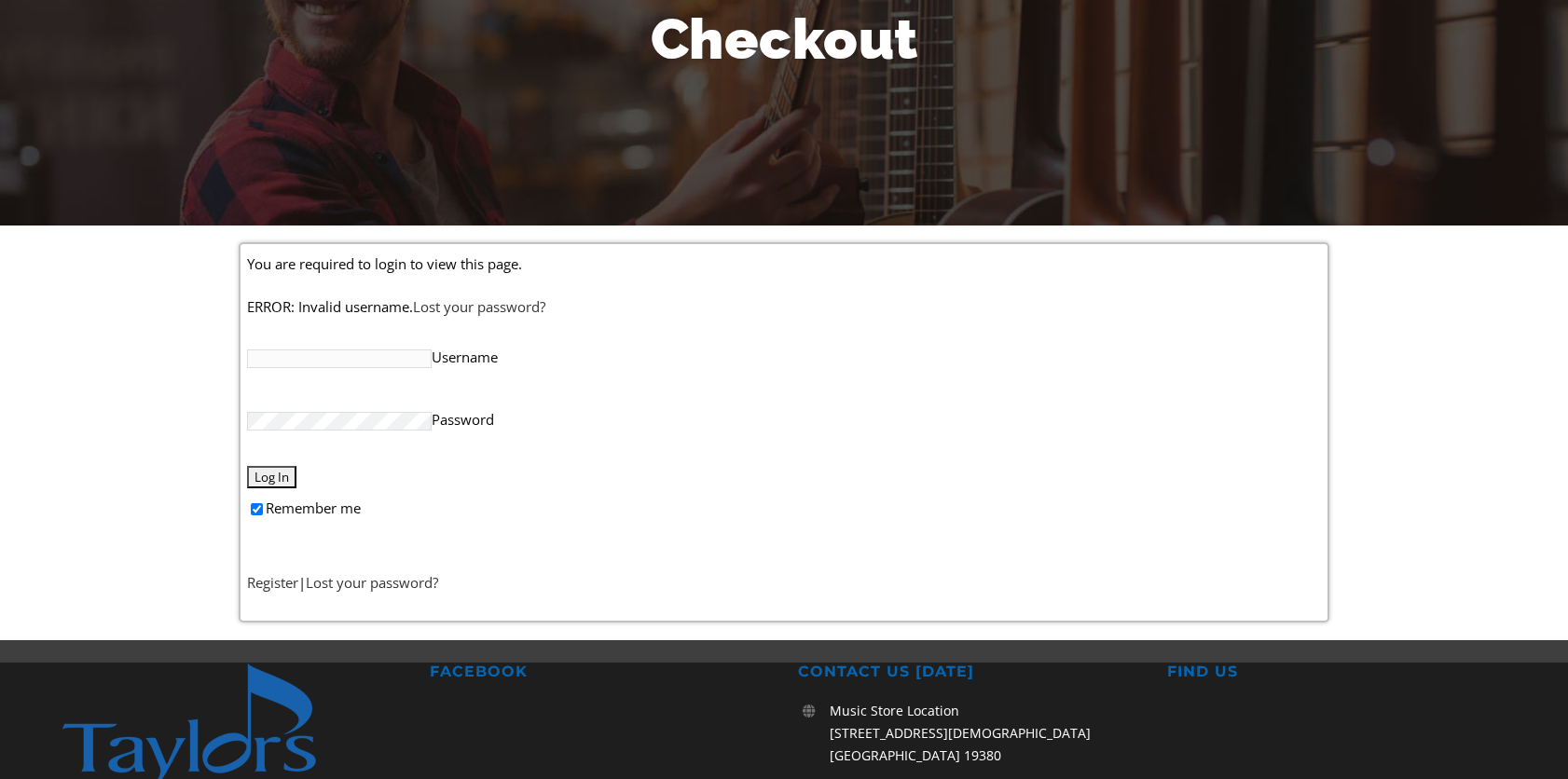
click at [390, 355] on input "Username" at bounding box center [340, 359] width 185 height 19
type input "i"
type input "vickischnaars@gmail.com"
click at [279, 474] on input "Log In" at bounding box center [272, 477] width 50 height 23
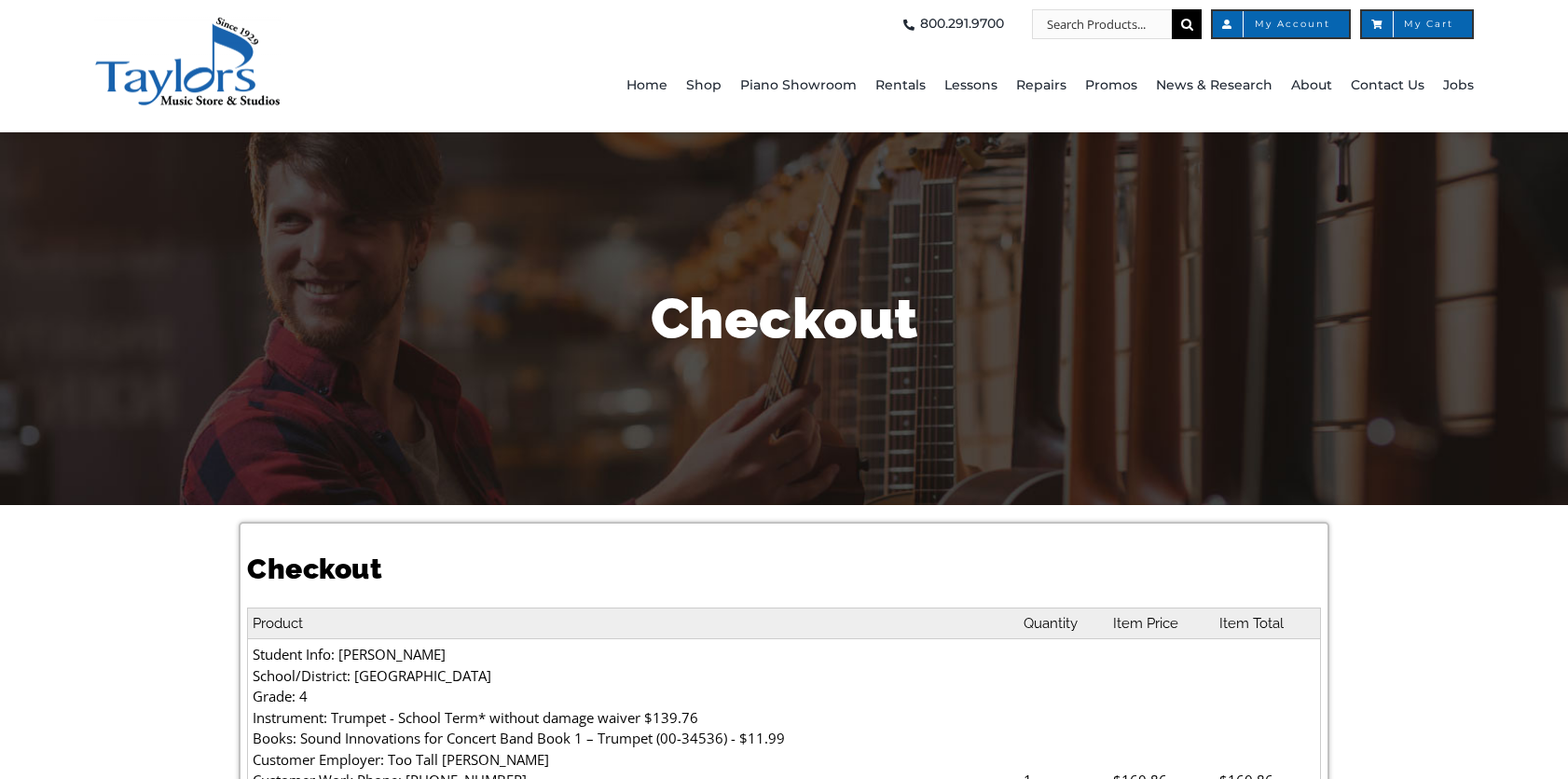
select select
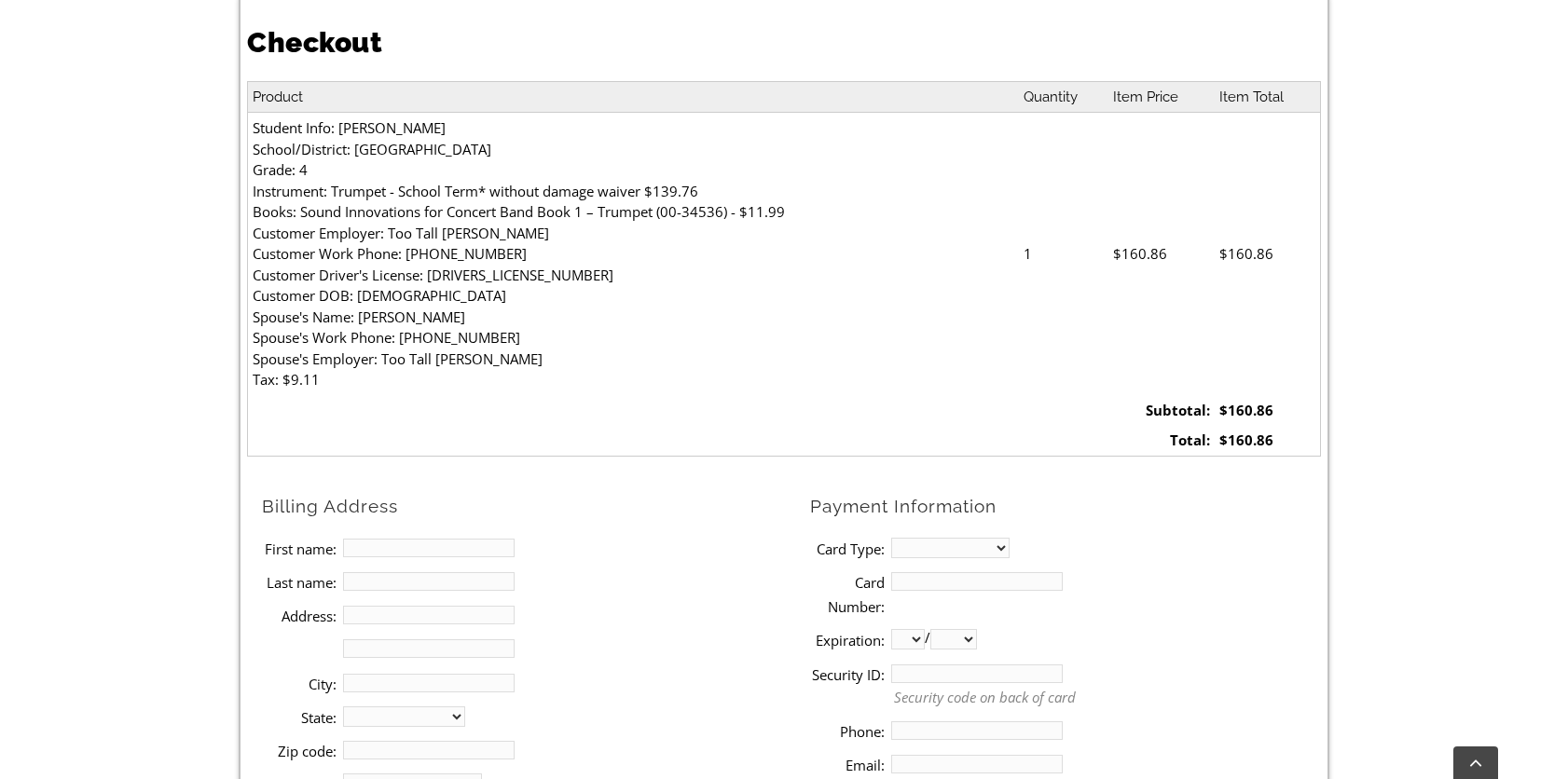
scroll to position [559, 0]
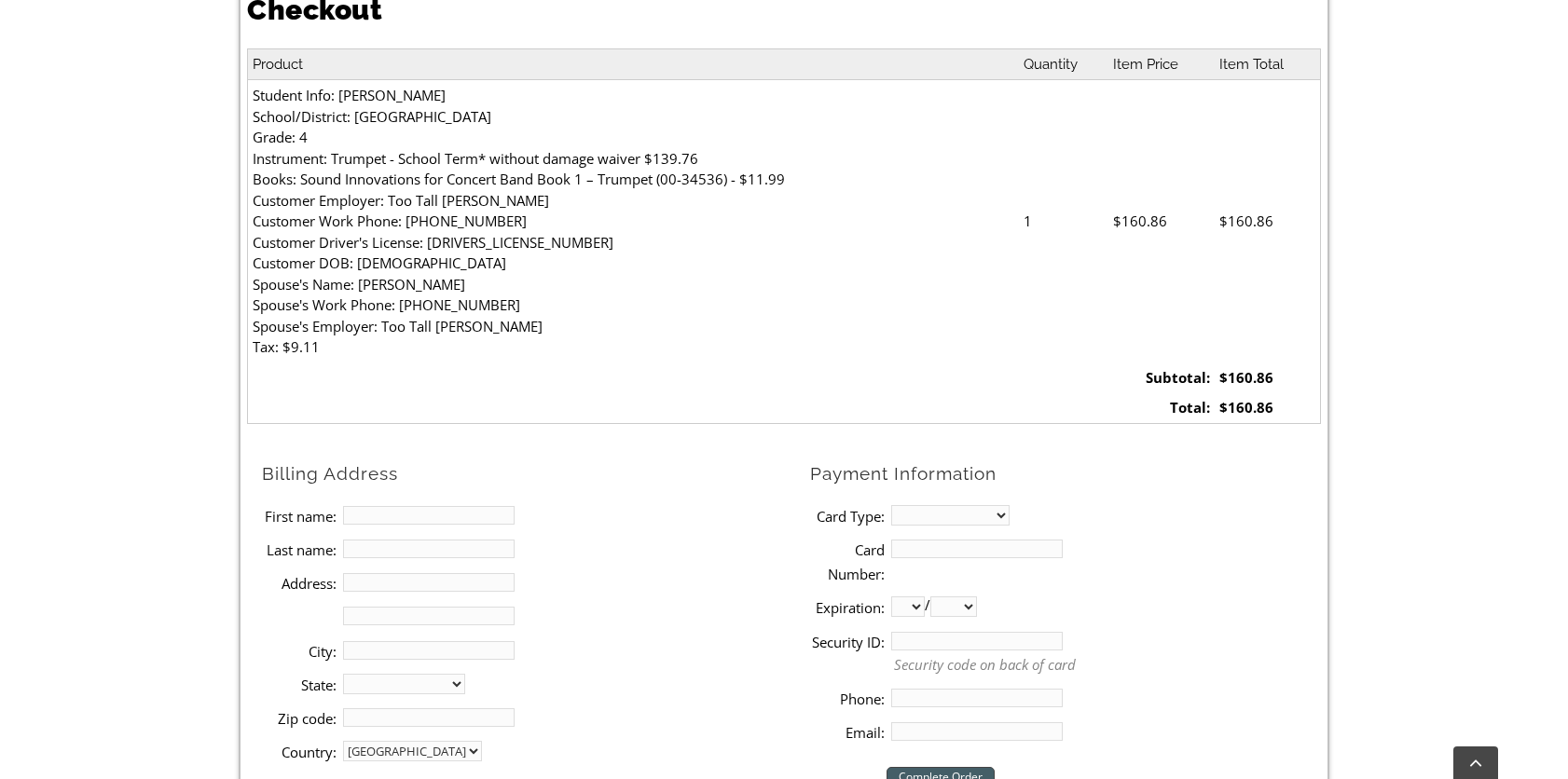
click at [474, 521] on input "First name:" at bounding box center [428, 515] width 172 height 19
type input "[PERSON_NAME]"
type input "[STREET_ADDRESS][PERSON_NAME]"
type input "Lansdale"
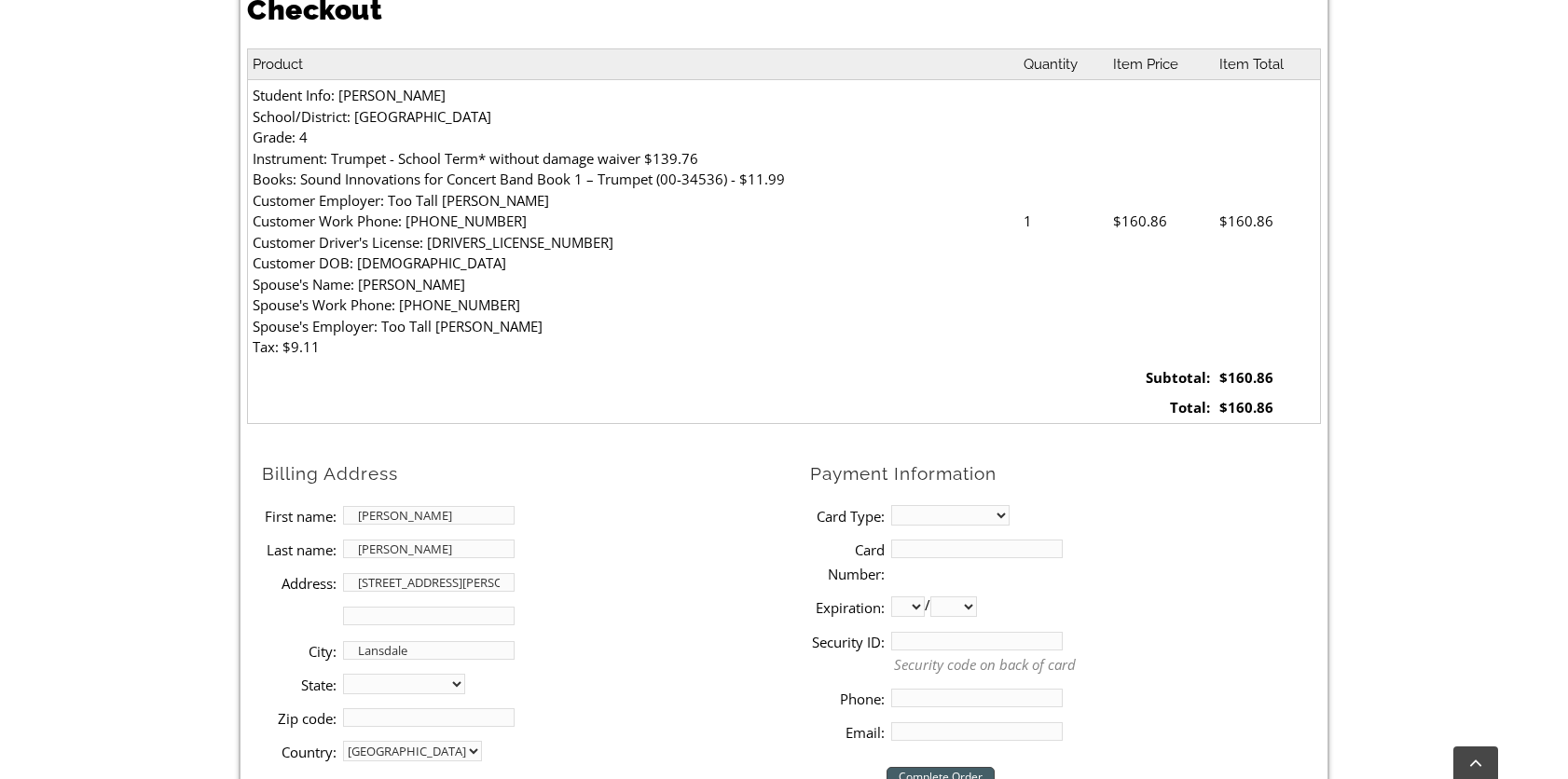
select select "PA"
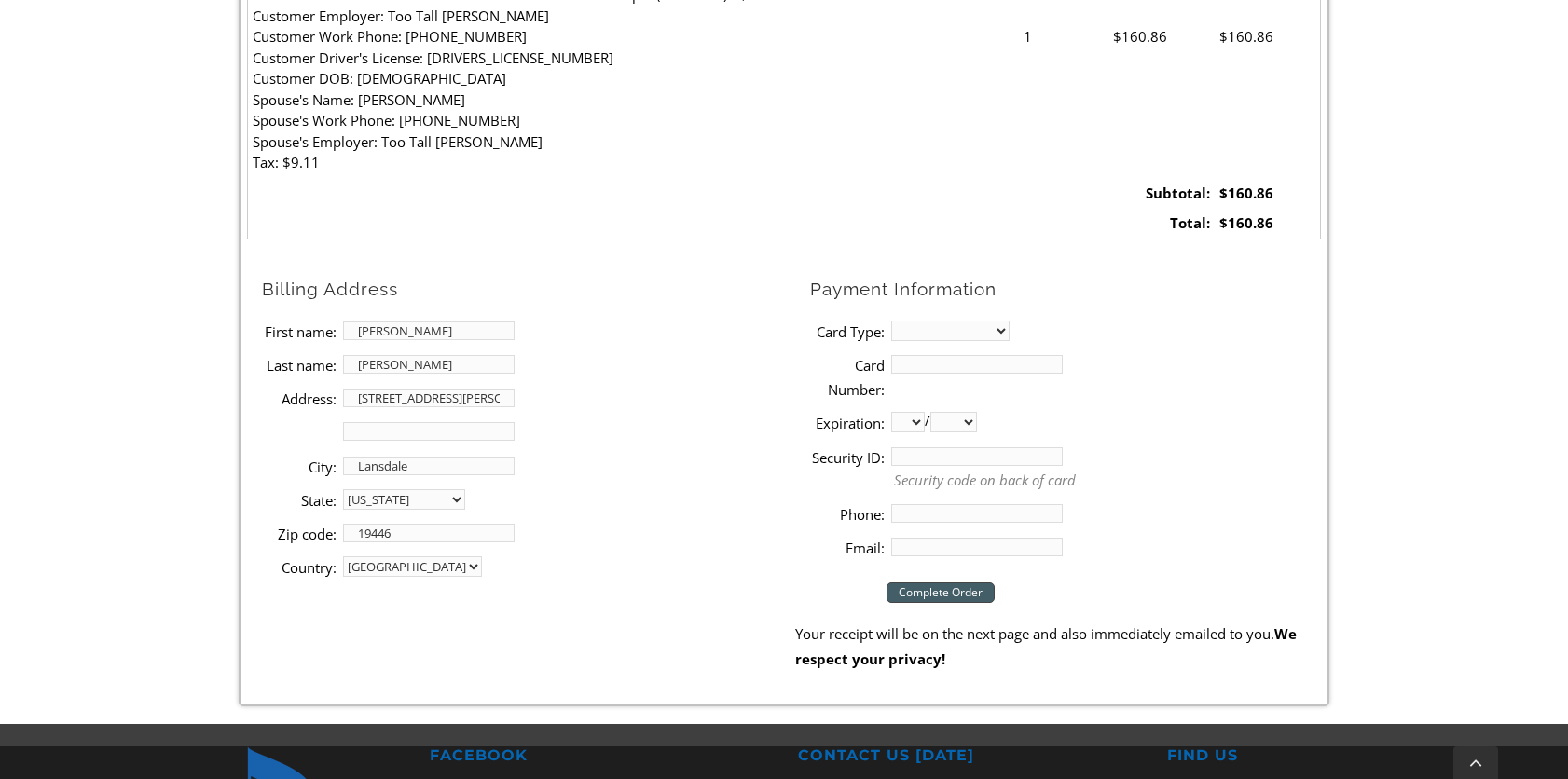
scroll to position [746, 0]
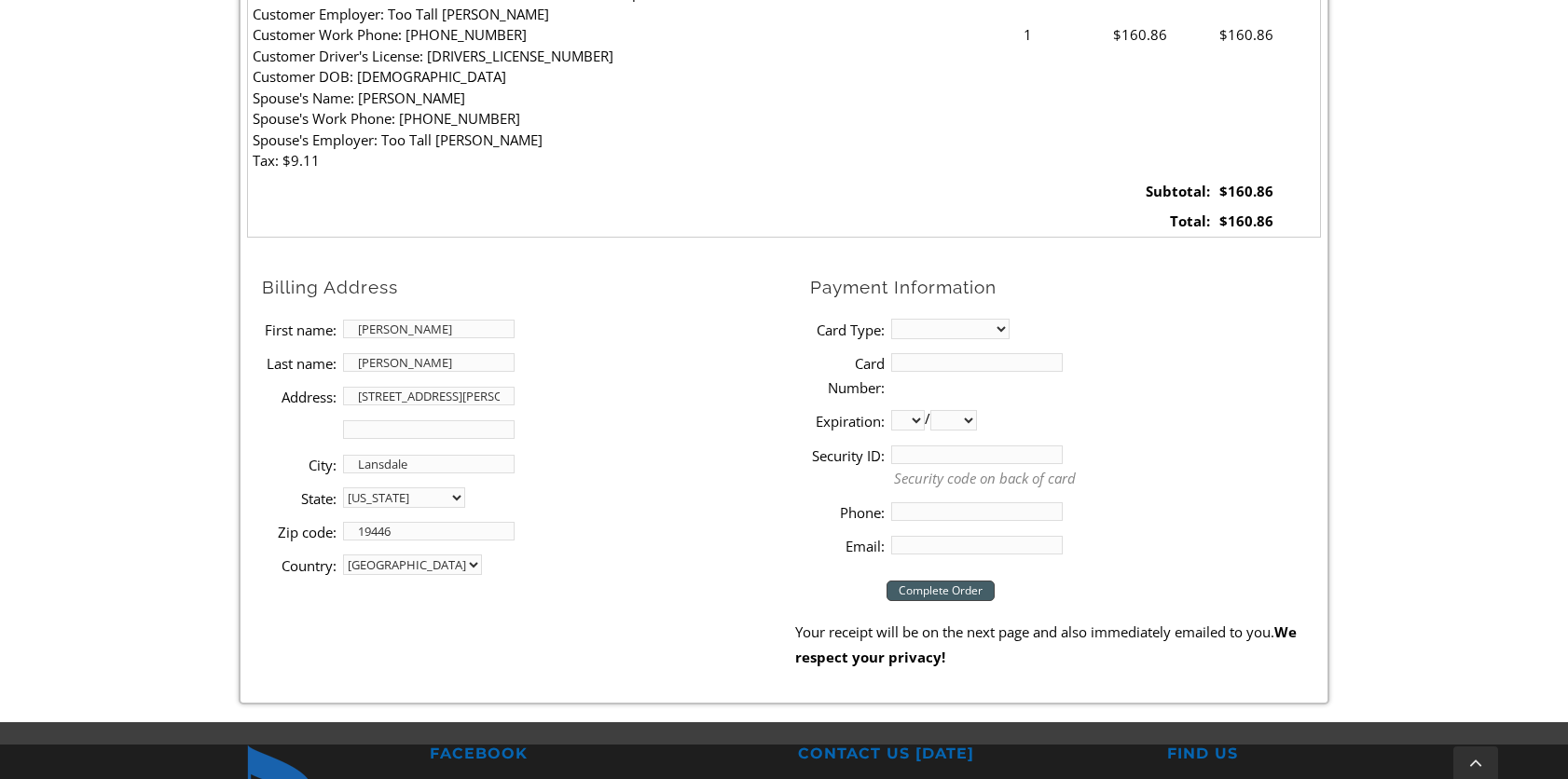
type input "19446"
click at [940, 323] on select "MasterCard Visa American Express Discover" at bounding box center [950, 329] width 118 height 21
select select "mastercard"
click at [891, 319] on select "MasterCard Visa American Express Discover" at bounding box center [950, 329] width 118 height 21
click at [921, 372] on li "Card Number:" at bounding box center [1065, 375] width 511 height 59
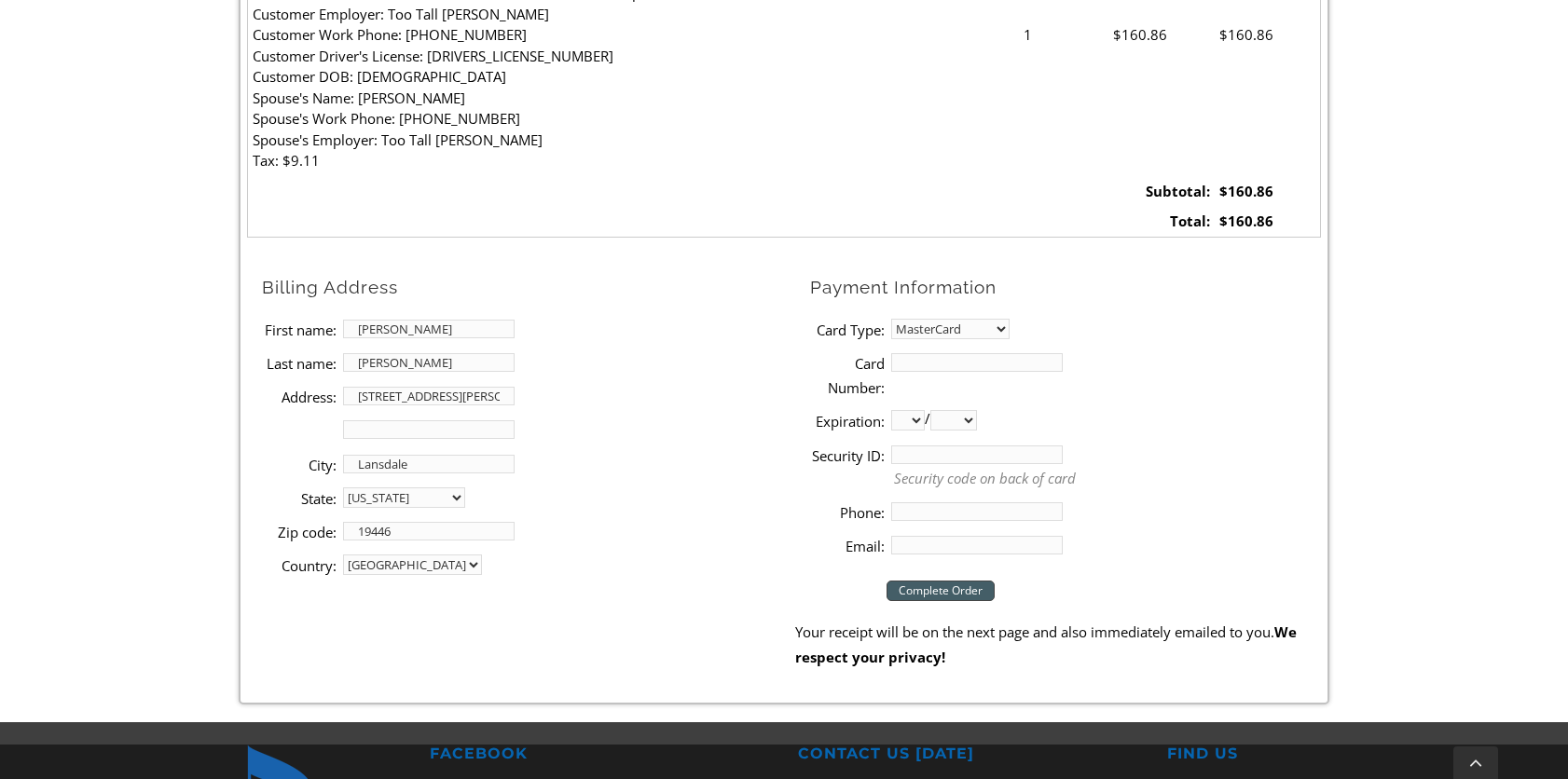
click at [921, 367] on input "Card Number:" at bounding box center [977, 363] width 172 height 19
type input "[CREDIT_CARD_NUMBER]"
select select "06"
select select "2028"
click at [984, 459] on input "Security ID:" at bounding box center [977, 454] width 172 height 19
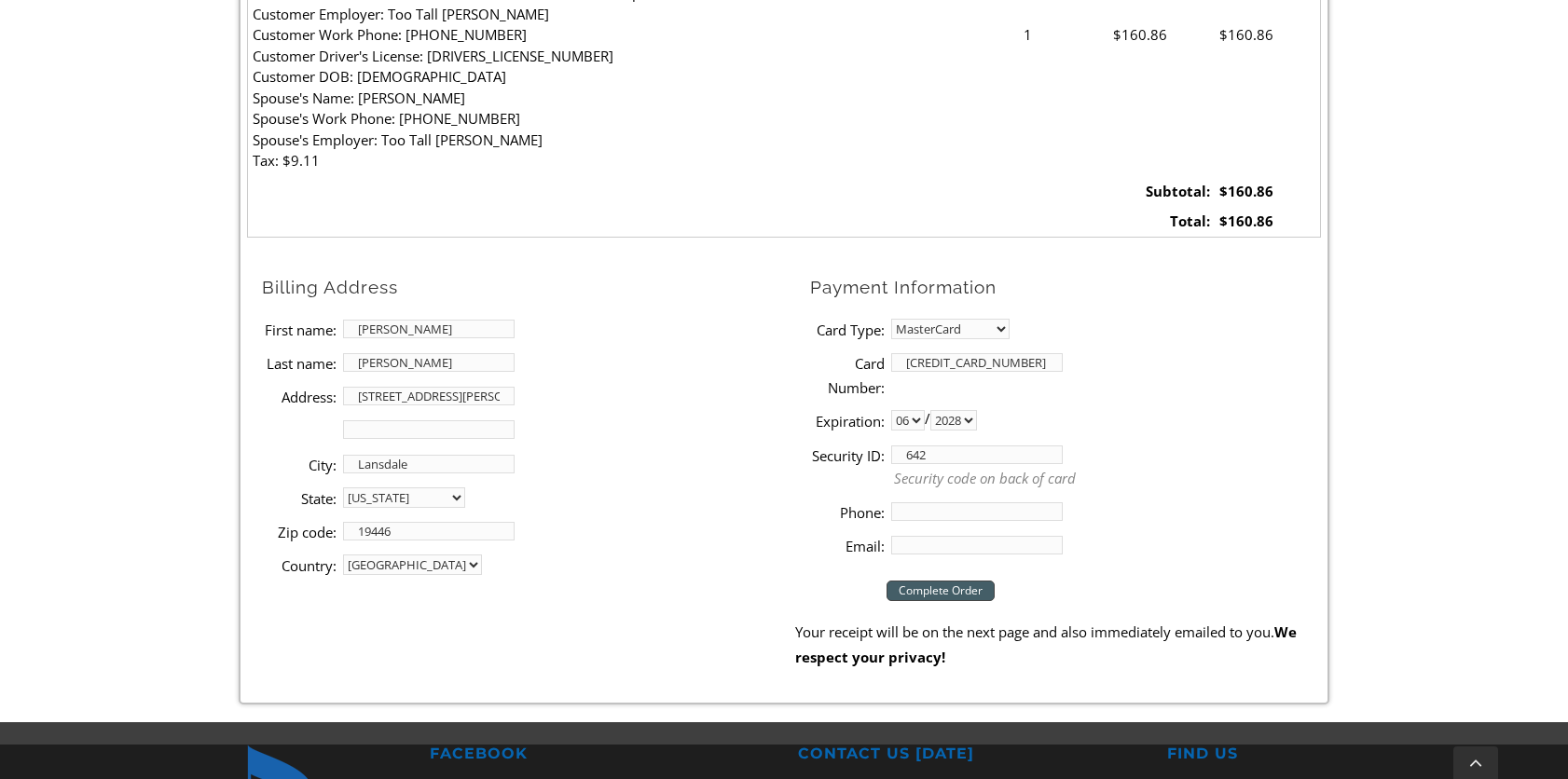
type input "642"
click at [966, 507] on input "Phone:" at bounding box center [977, 512] width 172 height 19
type input "2676646839"
click at [961, 548] on input "Email:" at bounding box center [977, 545] width 172 height 19
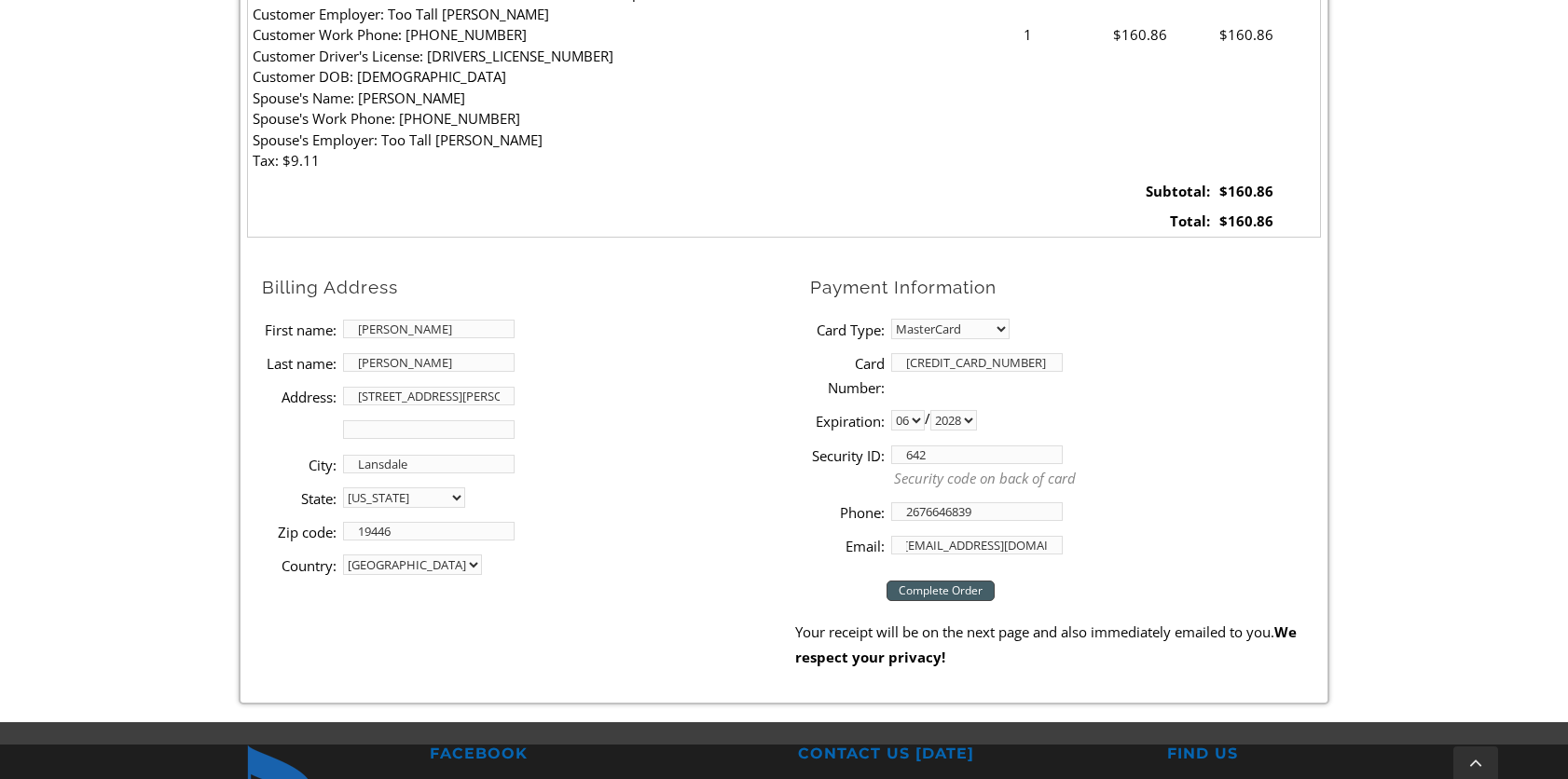
type input "vickischnaars@gmail.com"
click at [929, 582] on input "Complete Order" at bounding box center [940, 591] width 108 height 21
